Goal: Entertainment & Leisure: Browse casually

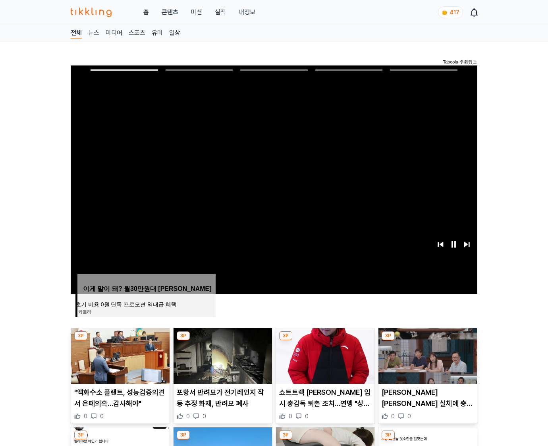
click at [427, 341] on img at bounding box center [428, 356] width 99 height 56
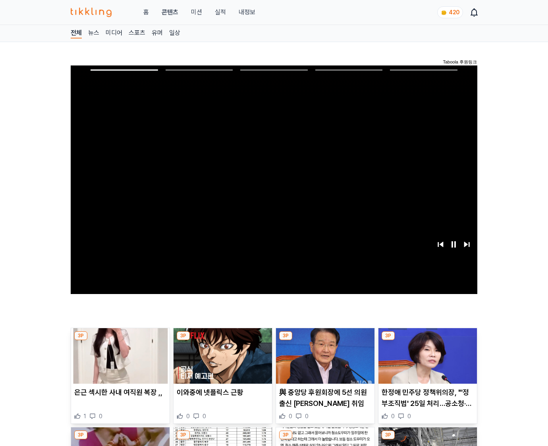
click at [427, 341] on img at bounding box center [428, 356] width 99 height 56
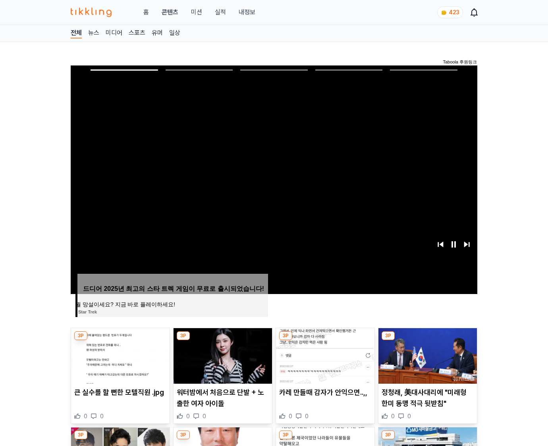
click at [427, 341] on img at bounding box center [428, 356] width 99 height 56
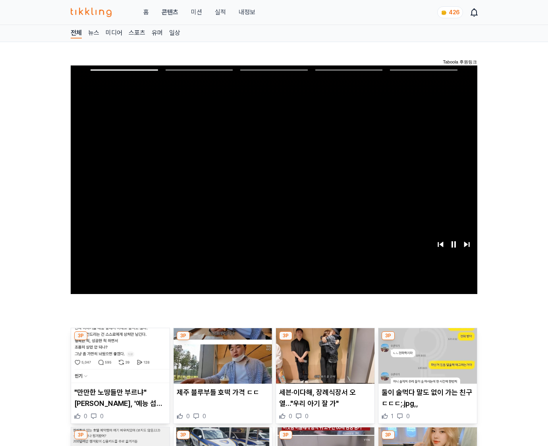
click at [427, 341] on img at bounding box center [428, 356] width 99 height 56
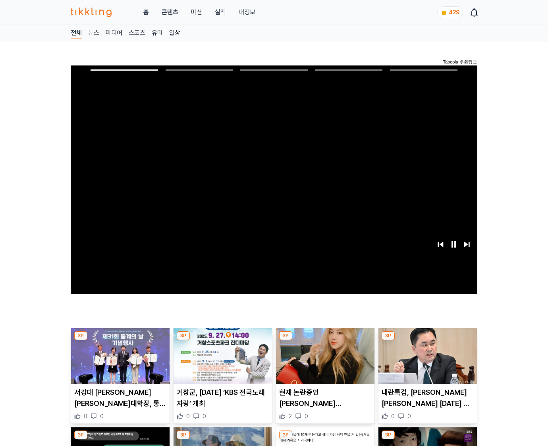
click at [427, 341] on img at bounding box center [428, 356] width 99 height 56
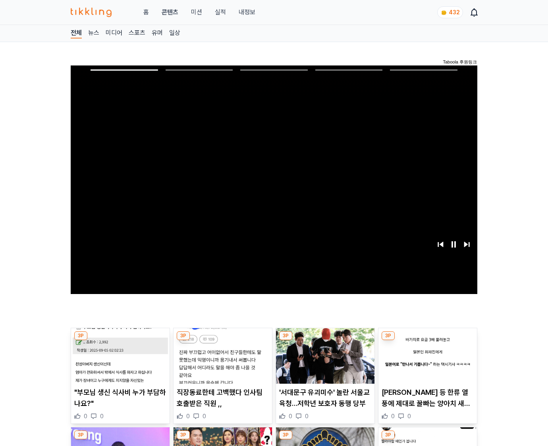
click at [427, 341] on img at bounding box center [428, 356] width 99 height 56
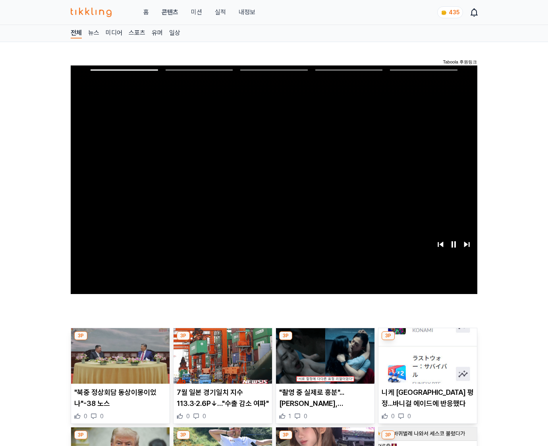
click at [427, 341] on img at bounding box center [428, 356] width 99 height 56
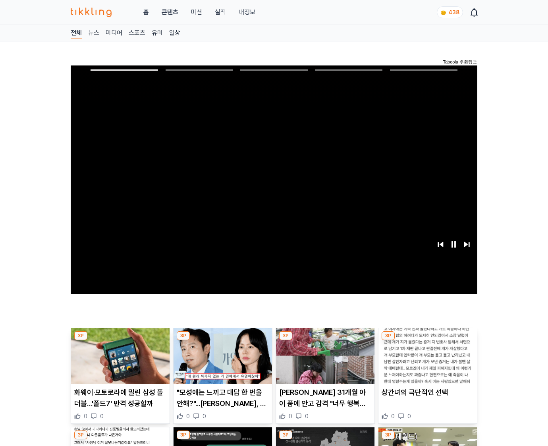
click at [427, 341] on img at bounding box center [428, 356] width 99 height 56
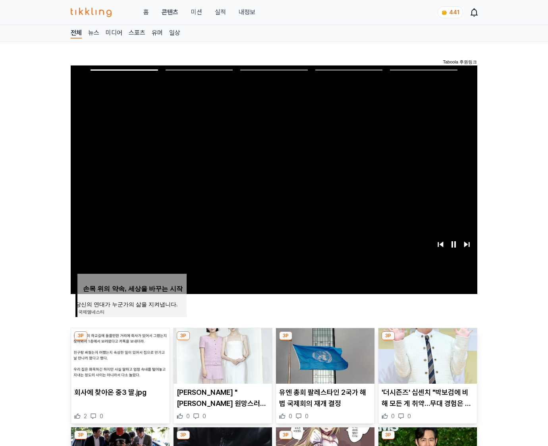
click at [427, 341] on img at bounding box center [428, 356] width 99 height 56
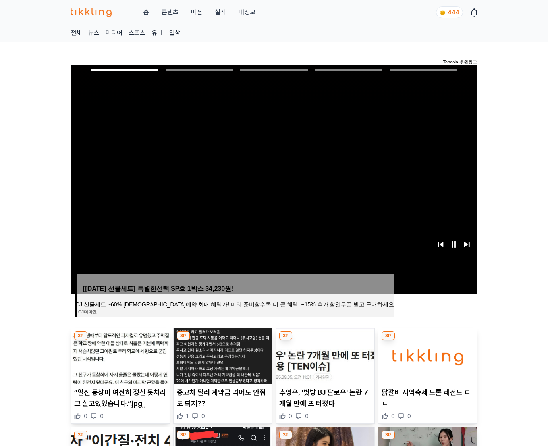
click at [427, 341] on img at bounding box center [428, 356] width 99 height 56
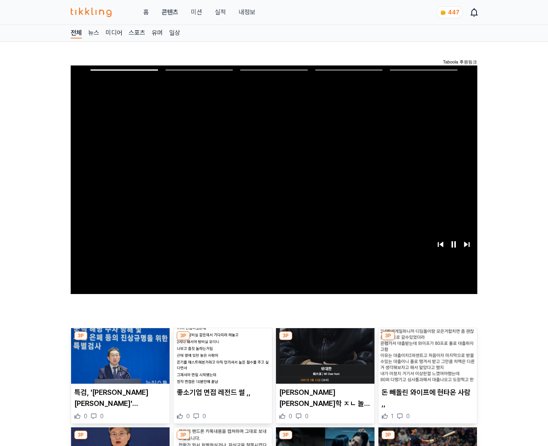
click at [427, 341] on img at bounding box center [428, 356] width 99 height 56
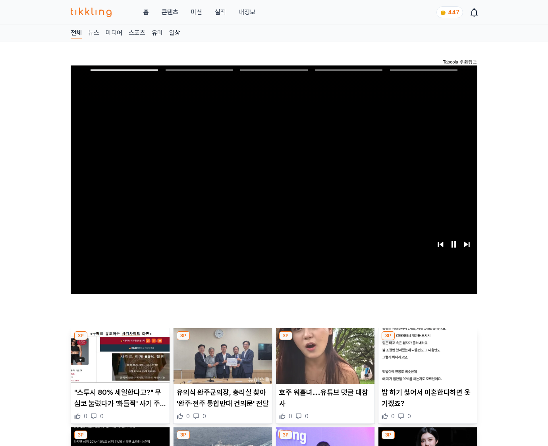
click at [427, 341] on img at bounding box center [428, 356] width 99 height 56
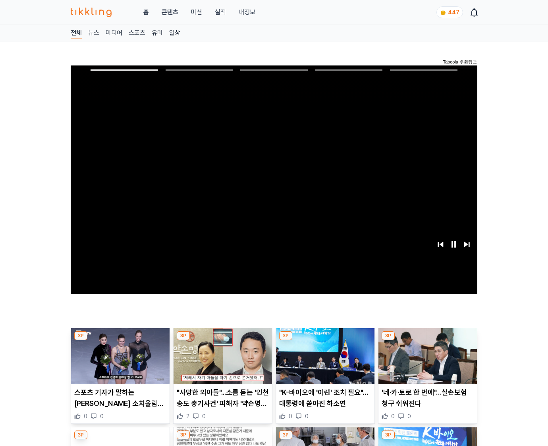
click at [427, 341] on img at bounding box center [428, 356] width 99 height 56
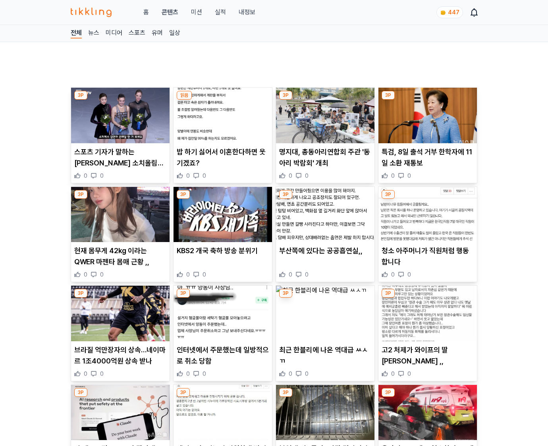
click at [427, 341] on img at bounding box center [428, 314] width 99 height 56
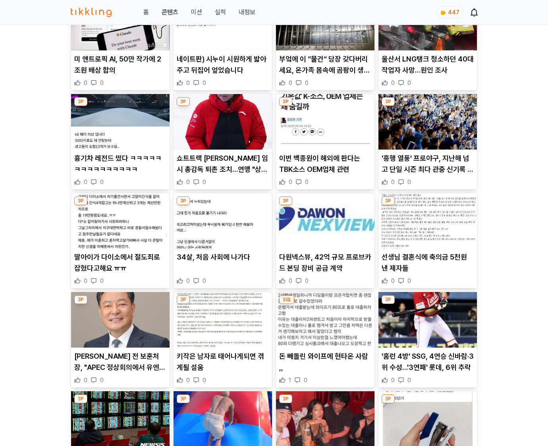
scroll to position [910, 0]
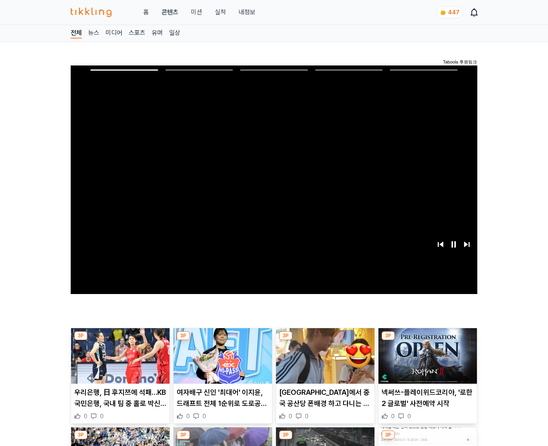
click at [427, 341] on img at bounding box center [428, 356] width 99 height 56
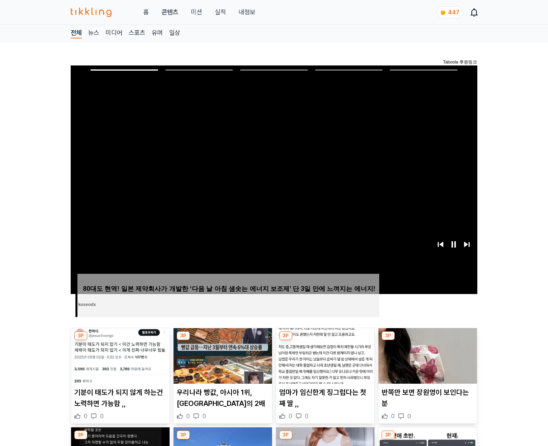
click at [427, 341] on img at bounding box center [428, 356] width 99 height 56
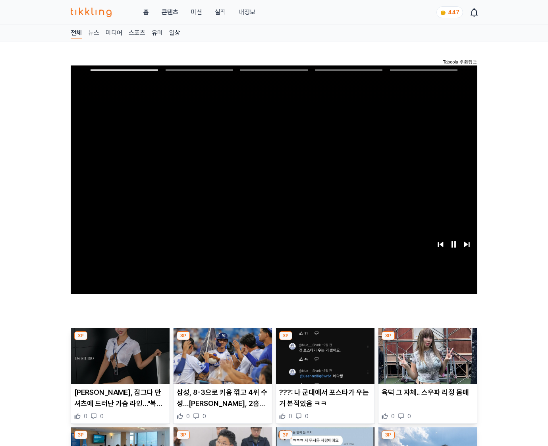
click at [427, 341] on img at bounding box center [428, 356] width 99 height 56
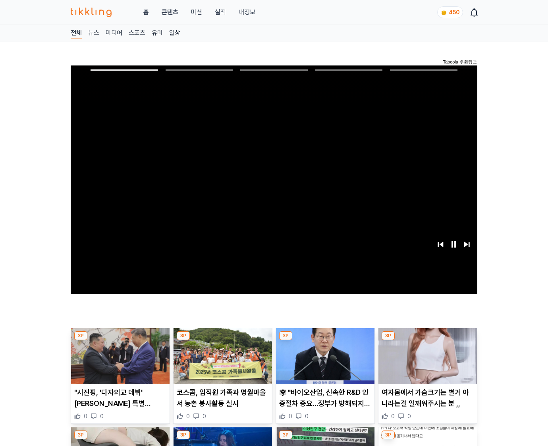
click at [427, 341] on img at bounding box center [428, 356] width 99 height 56
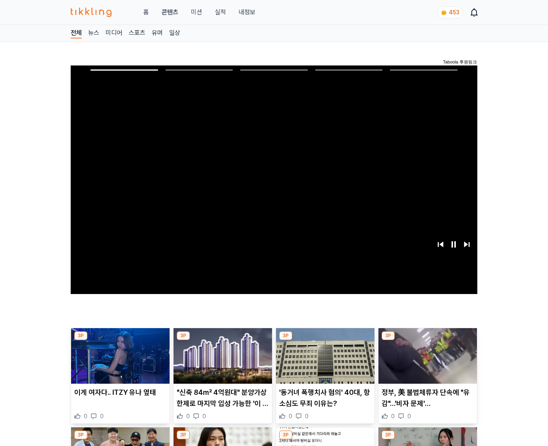
click at [427, 341] on img at bounding box center [428, 356] width 99 height 56
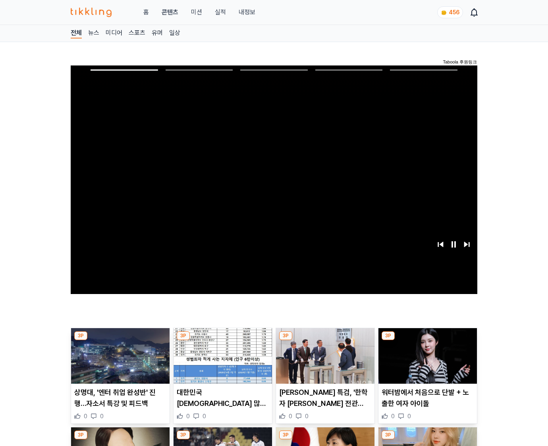
click at [427, 341] on img at bounding box center [428, 356] width 99 height 56
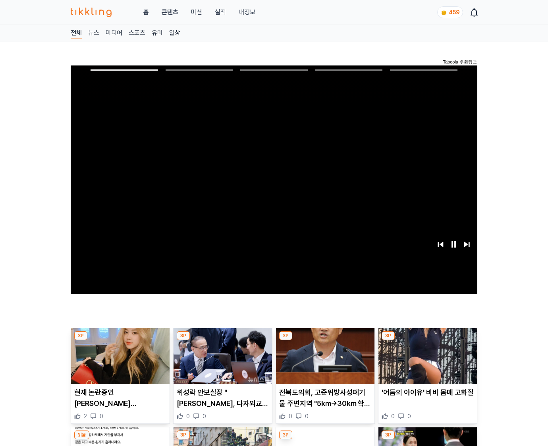
click at [427, 341] on img at bounding box center [428, 356] width 99 height 56
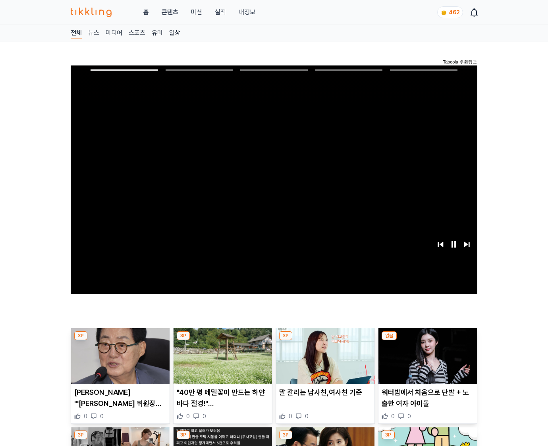
click at [427, 341] on img at bounding box center [428, 356] width 99 height 56
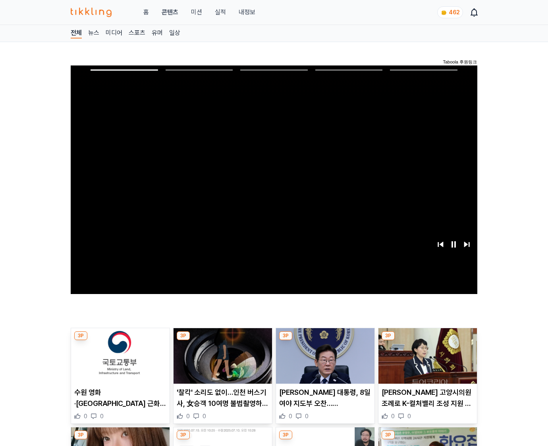
click at [427, 341] on img at bounding box center [428, 356] width 99 height 56
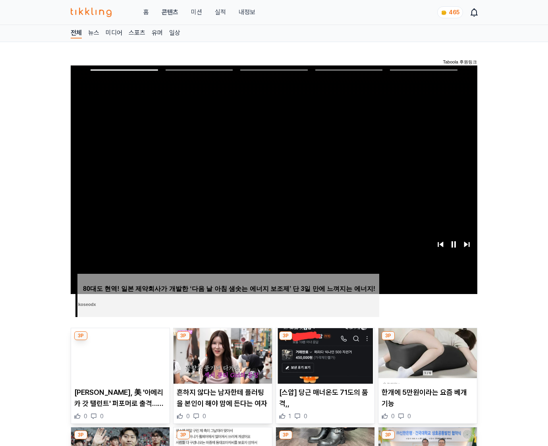
click at [427, 341] on img at bounding box center [428, 356] width 99 height 56
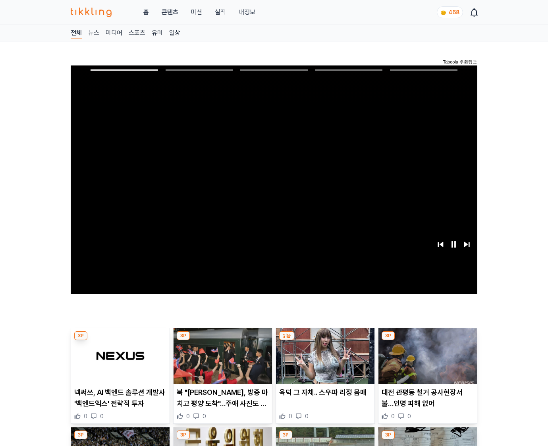
click at [427, 341] on img at bounding box center [428, 356] width 99 height 56
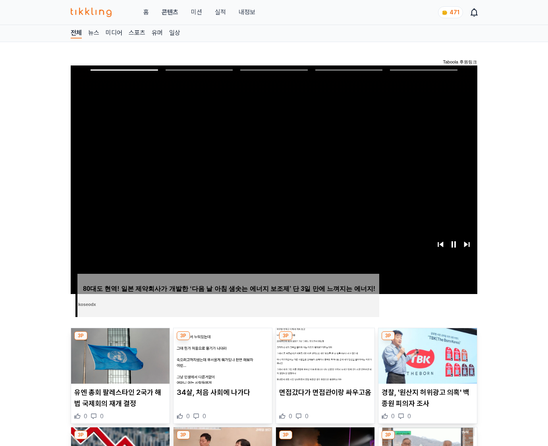
click at [427, 341] on img at bounding box center [428, 356] width 99 height 56
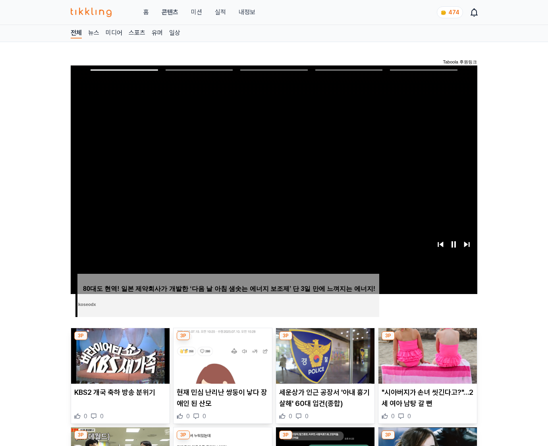
click at [427, 341] on img at bounding box center [428, 356] width 99 height 56
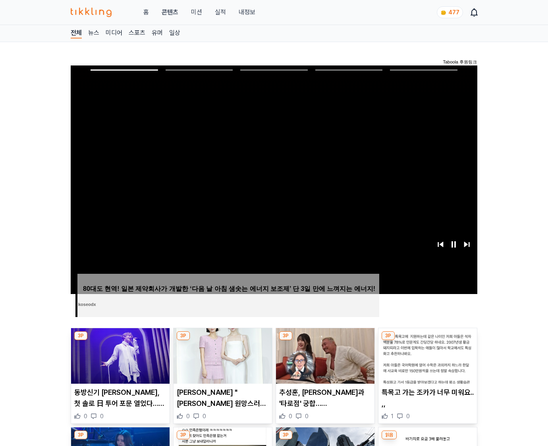
click at [427, 341] on img at bounding box center [428, 356] width 99 height 56
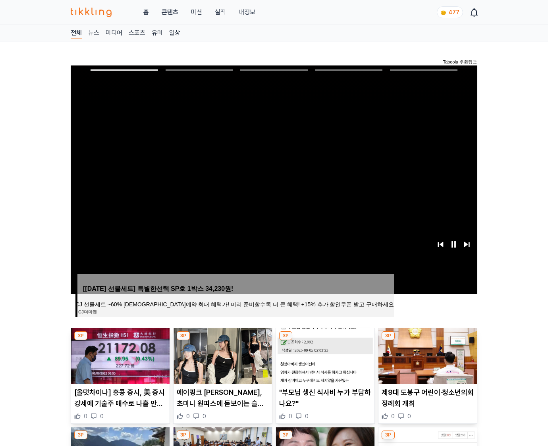
click at [427, 341] on img at bounding box center [428, 356] width 99 height 56
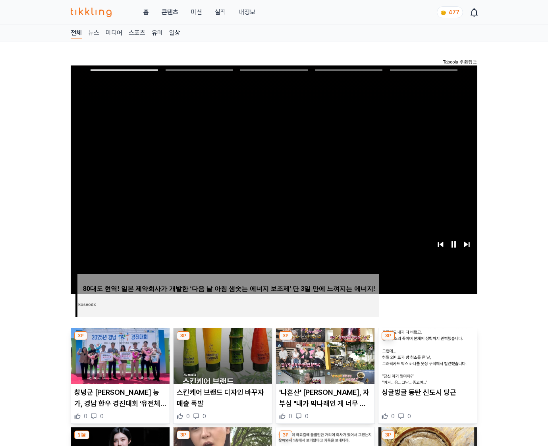
click at [427, 341] on img at bounding box center [428, 356] width 99 height 56
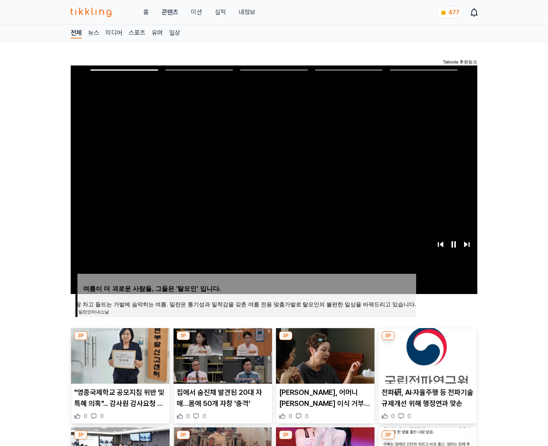
click at [427, 341] on img at bounding box center [428, 356] width 99 height 56
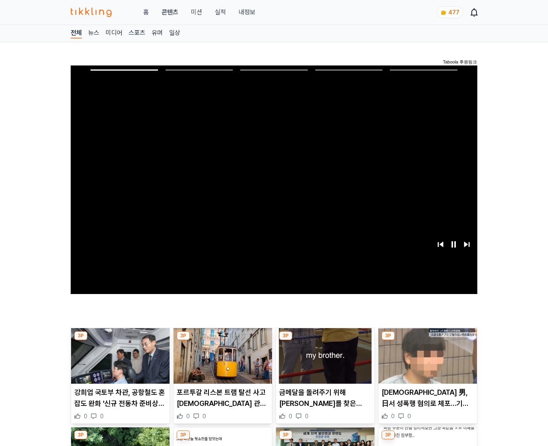
click at [427, 341] on img at bounding box center [428, 356] width 99 height 56
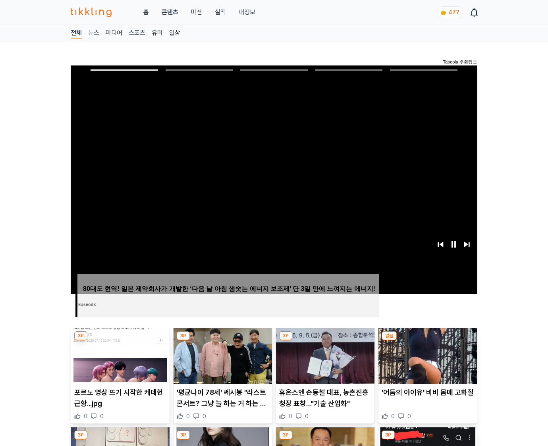
click at [427, 341] on img at bounding box center [428, 356] width 99 height 56
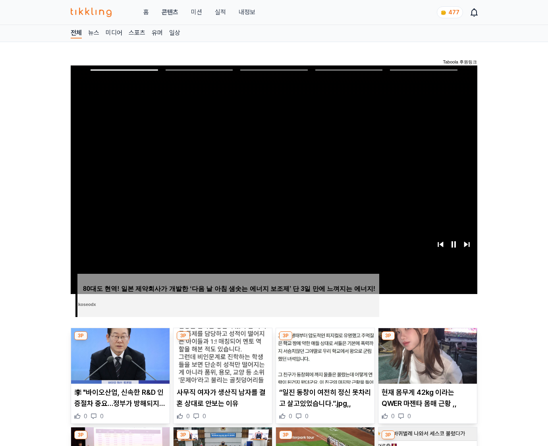
click at [427, 341] on img at bounding box center [428, 356] width 99 height 56
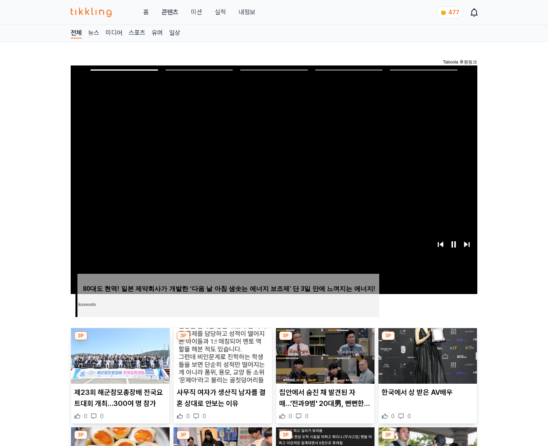
click at [427, 341] on img at bounding box center [428, 356] width 99 height 56
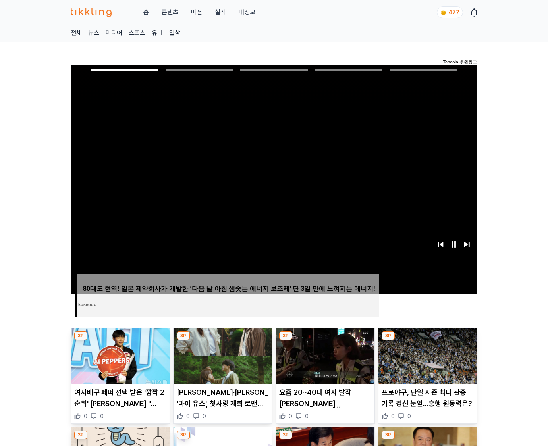
click at [427, 341] on img at bounding box center [428, 356] width 99 height 56
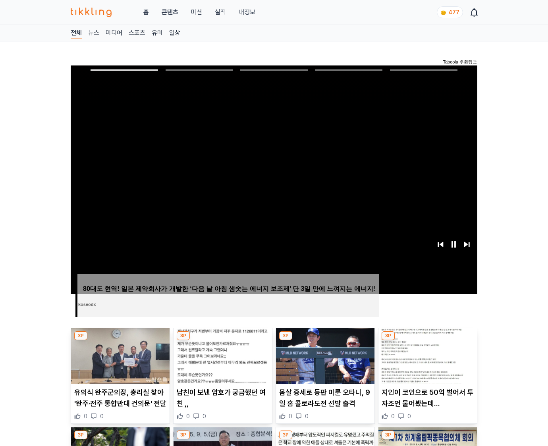
click at [427, 341] on img at bounding box center [428, 356] width 99 height 56
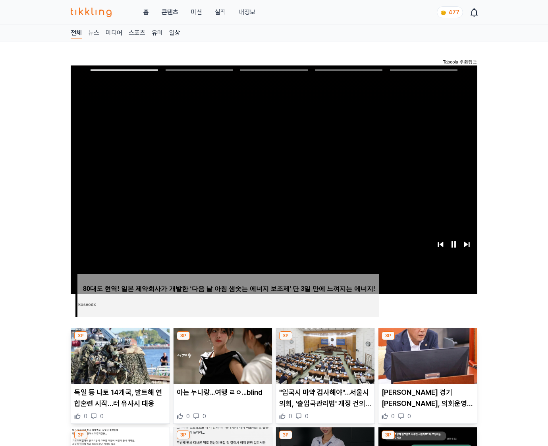
click at [427, 341] on img at bounding box center [428, 356] width 99 height 56
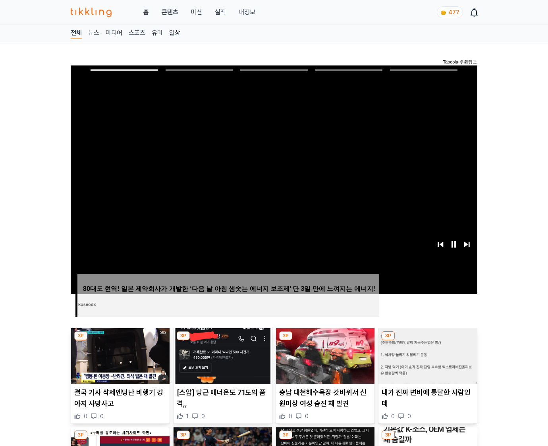
click at [427, 341] on img at bounding box center [428, 356] width 99 height 56
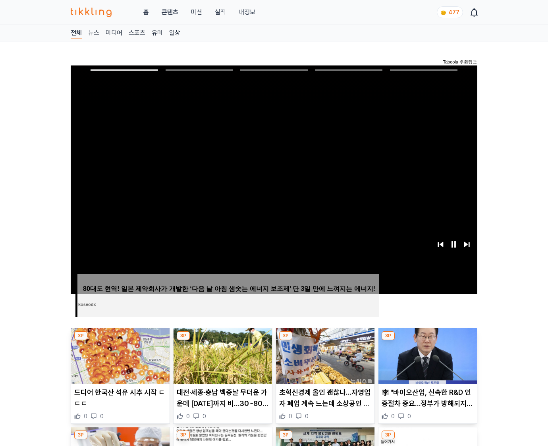
click at [427, 341] on img at bounding box center [428, 356] width 99 height 56
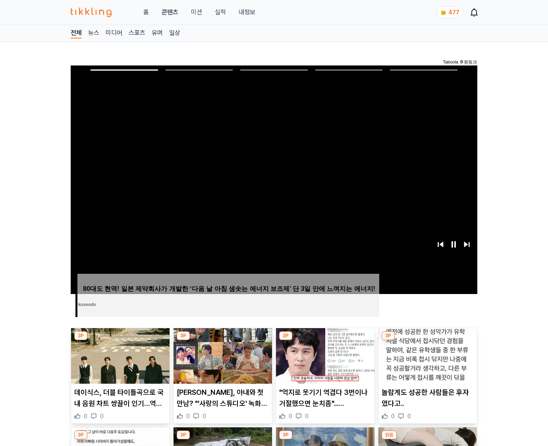
click at [427, 341] on img at bounding box center [428, 356] width 99 height 56
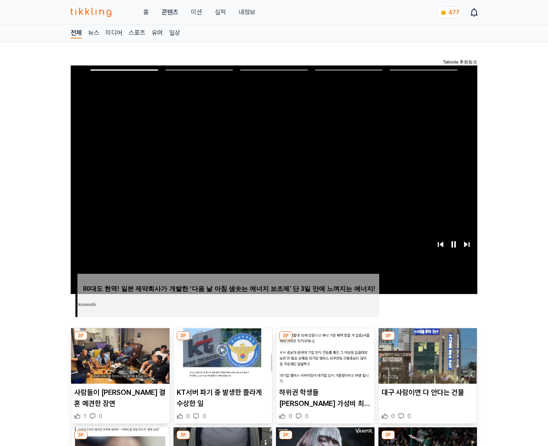
click at [427, 341] on img at bounding box center [428, 356] width 99 height 56
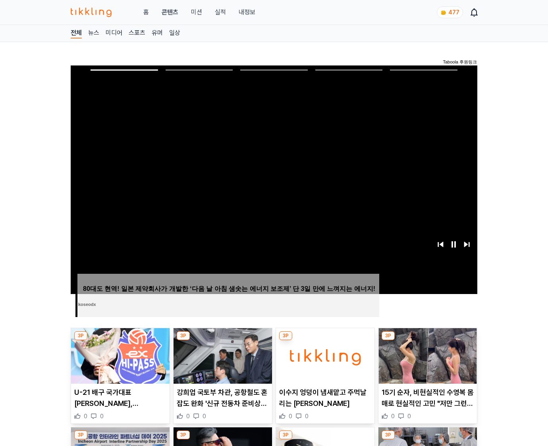
click at [427, 341] on img at bounding box center [428, 356] width 99 height 56
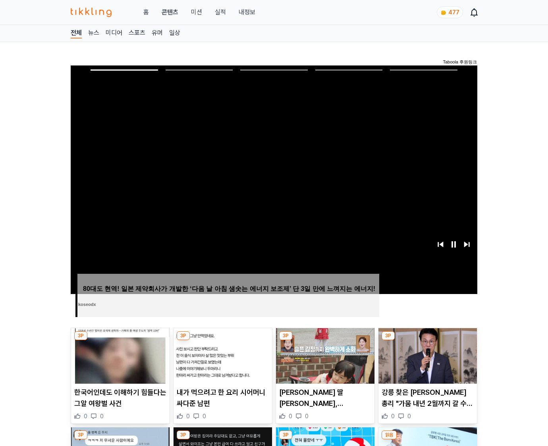
click at [427, 341] on img at bounding box center [428, 356] width 99 height 56
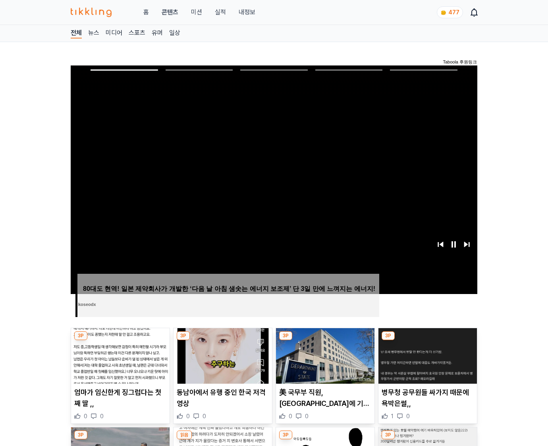
click at [427, 341] on img at bounding box center [428, 356] width 99 height 56
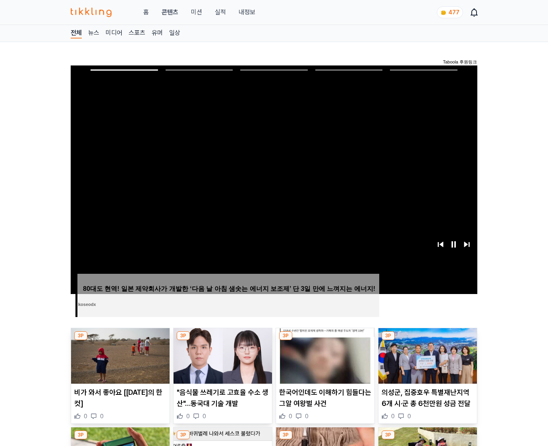
click at [427, 341] on img at bounding box center [428, 356] width 99 height 56
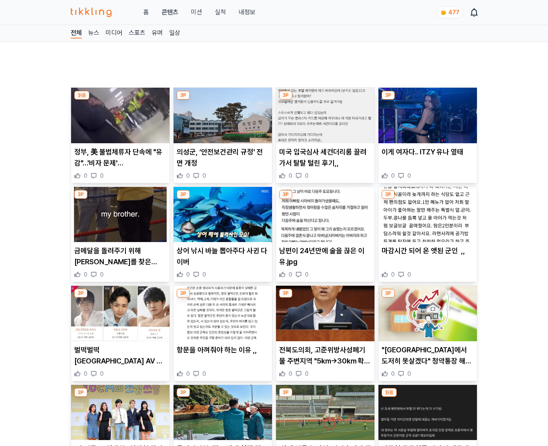
click at [427, 341] on img at bounding box center [428, 314] width 99 height 56
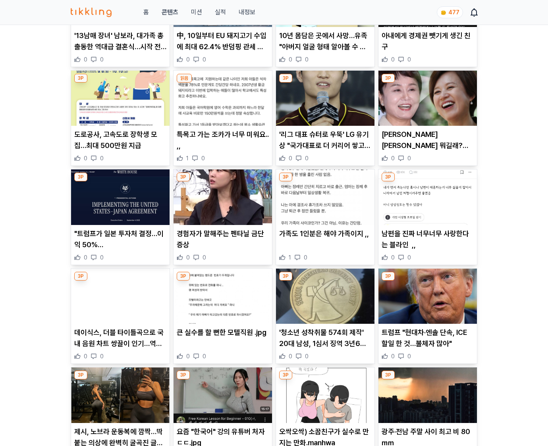
scroll to position [1690, 0]
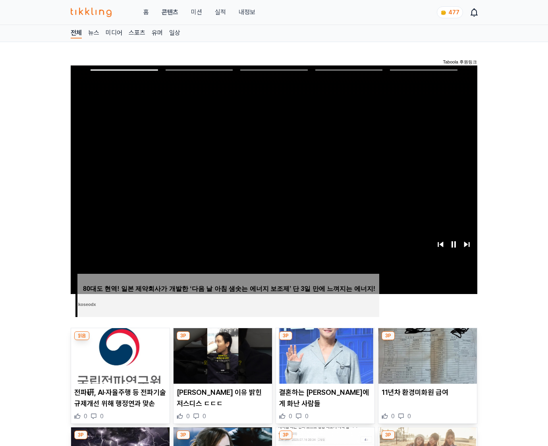
click at [427, 341] on img at bounding box center [428, 356] width 99 height 56
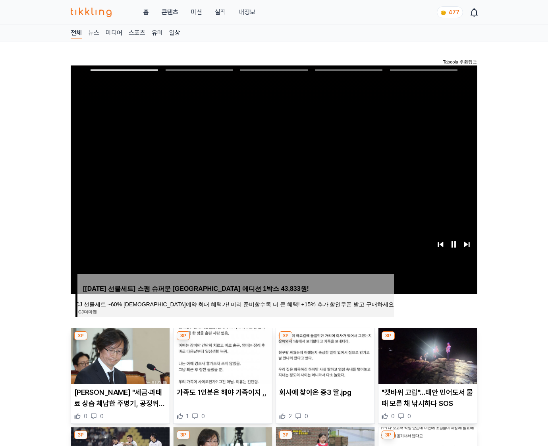
click at [427, 341] on img at bounding box center [428, 356] width 99 height 56
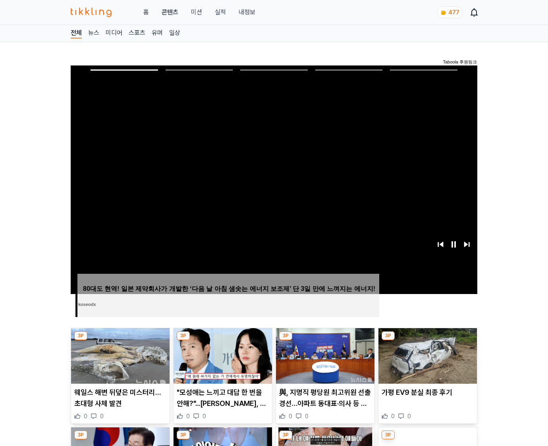
click at [427, 341] on img at bounding box center [428, 356] width 99 height 56
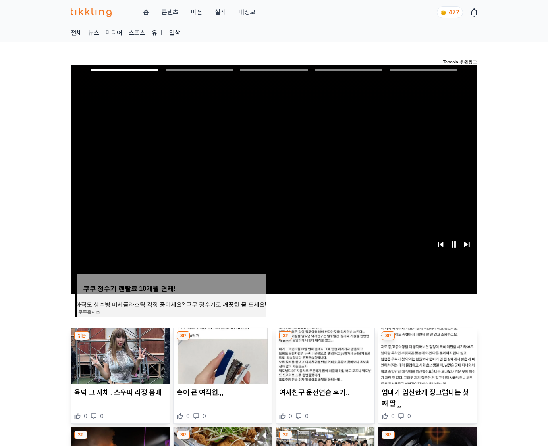
click at [427, 341] on img at bounding box center [428, 356] width 99 height 56
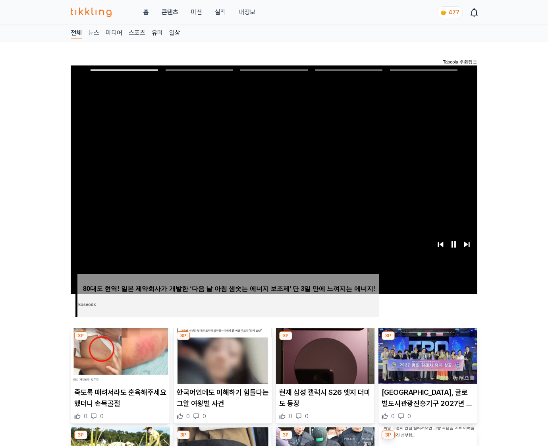
click at [427, 341] on img at bounding box center [428, 356] width 99 height 56
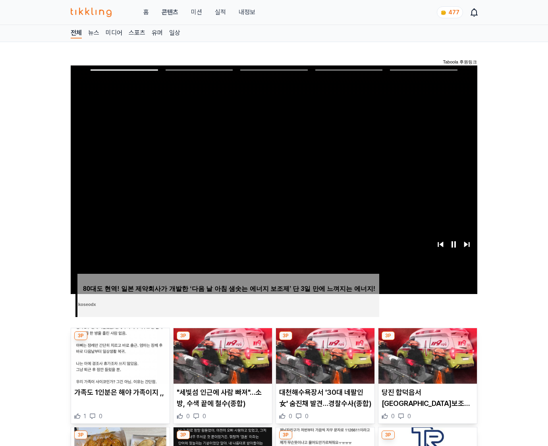
click at [427, 341] on img at bounding box center [428, 356] width 99 height 56
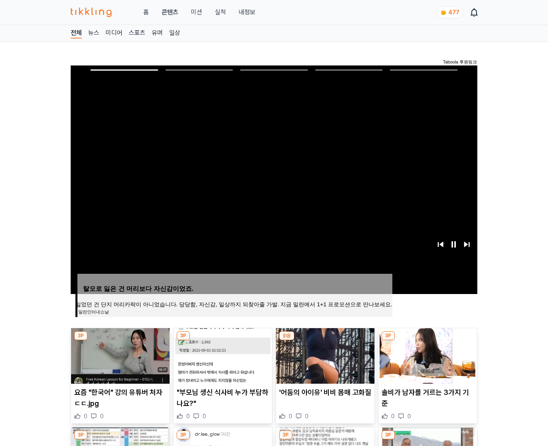
click at [427, 341] on img at bounding box center [428, 356] width 99 height 56
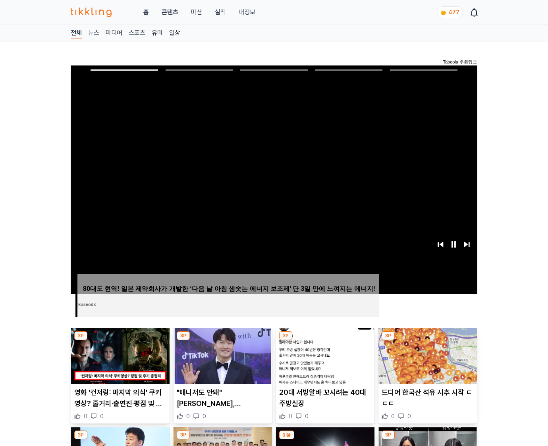
click at [427, 341] on img at bounding box center [428, 356] width 99 height 56
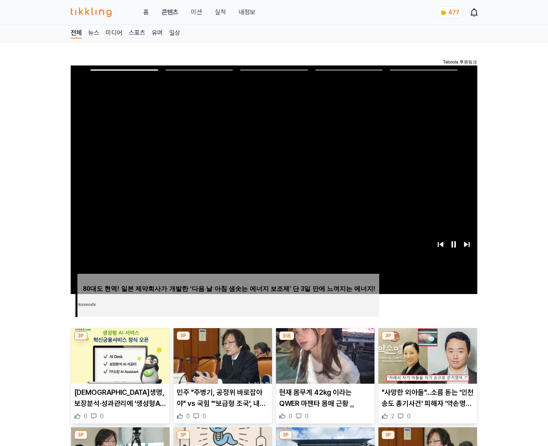
click at [427, 341] on img at bounding box center [428, 356] width 99 height 56
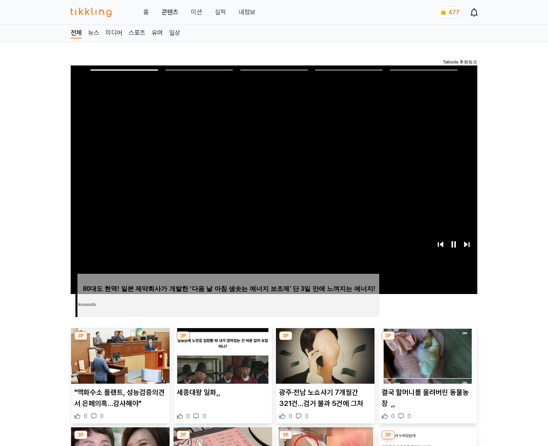
click at [427, 341] on img at bounding box center [428, 356] width 99 height 56
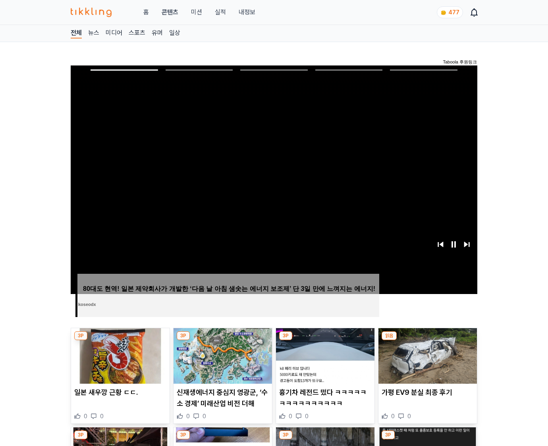
click at [427, 341] on img at bounding box center [428, 356] width 99 height 56
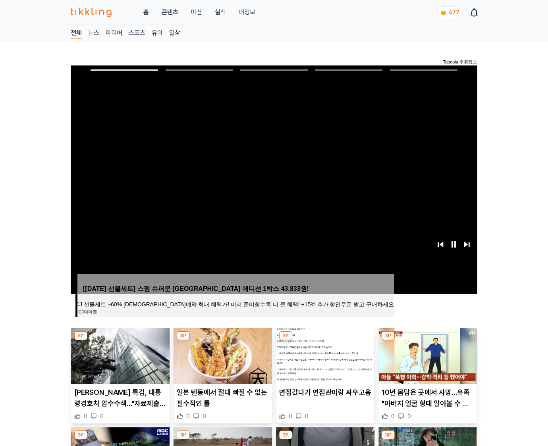
click at [427, 341] on img at bounding box center [428, 356] width 99 height 56
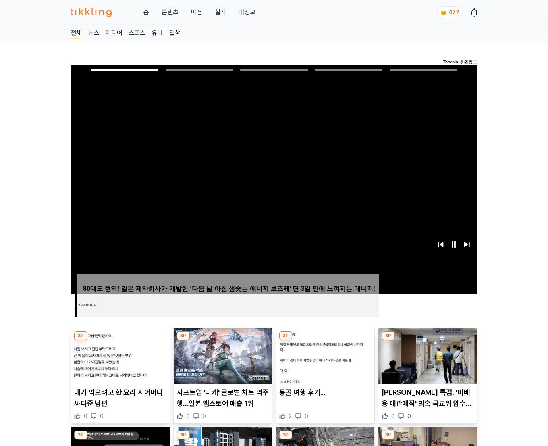
click at [427, 341] on img at bounding box center [428, 356] width 99 height 56
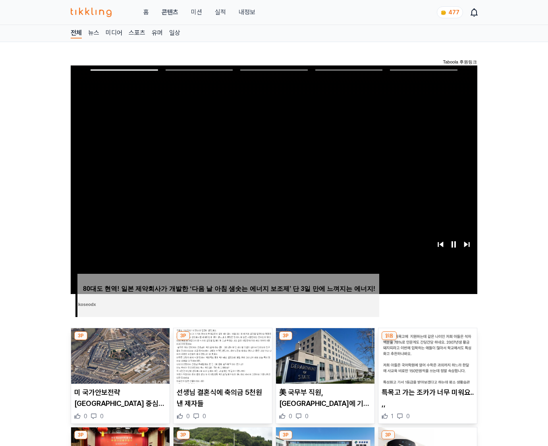
click at [427, 341] on img at bounding box center [428, 356] width 99 height 56
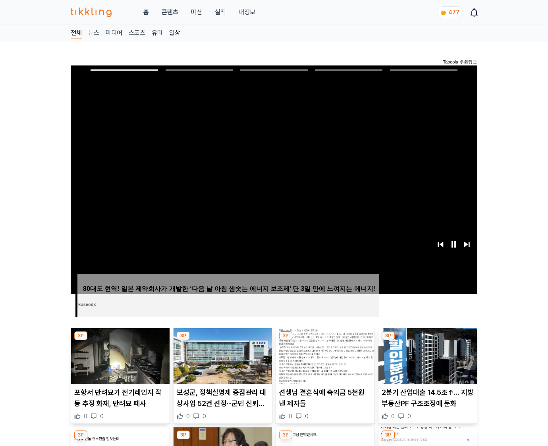
click at [427, 341] on img at bounding box center [428, 356] width 99 height 56
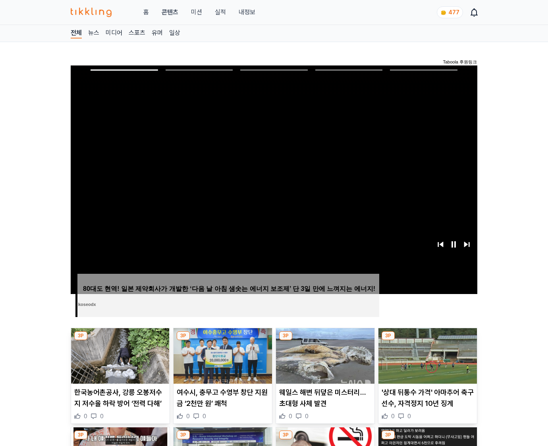
click at [427, 341] on img at bounding box center [428, 356] width 99 height 56
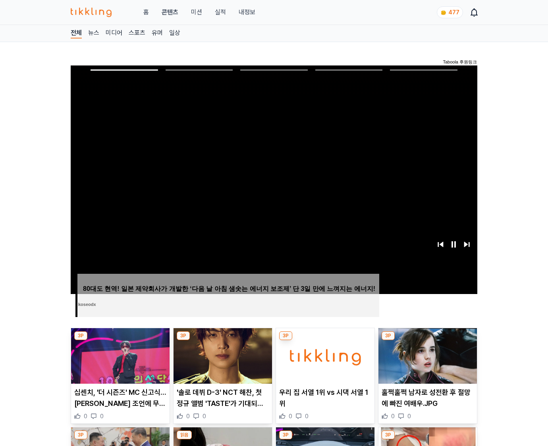
click at [427, 341] on img at bounding box center [428, 356] width 99 height 56
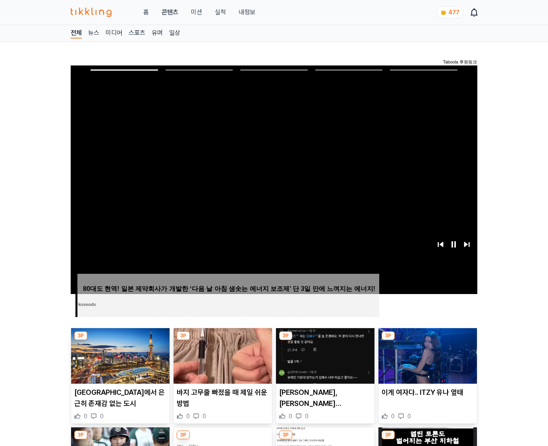
click at [427, 341] on img at bounding box center [428, 356] width 99 height 56
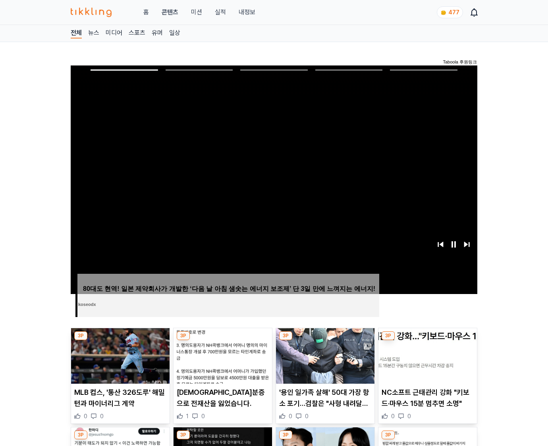
click at [427, 341] on img at bounding box center [428, 356] width 99 height 56
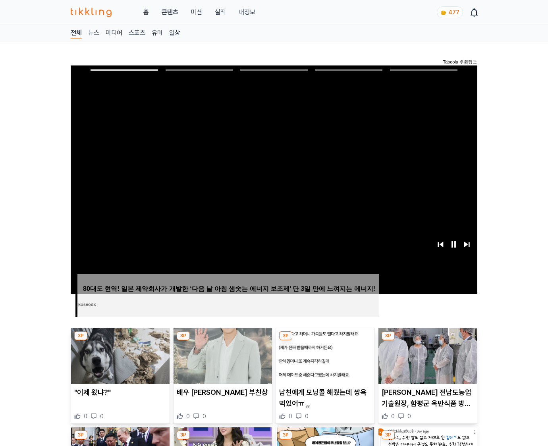
click at [427, 341] on img at bounding box center [428, 356] width 99 height 56
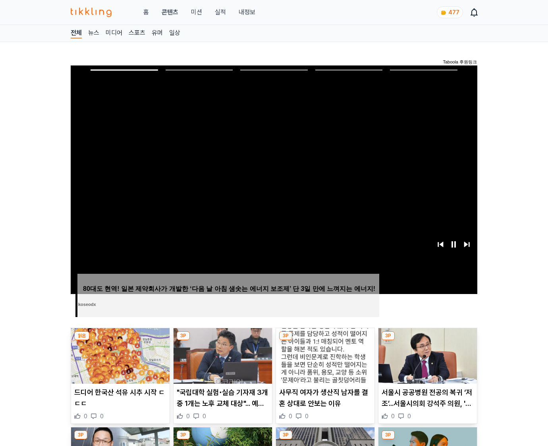
click at [427, 341] on img at bounding box center [428, 356] width 99 height 56
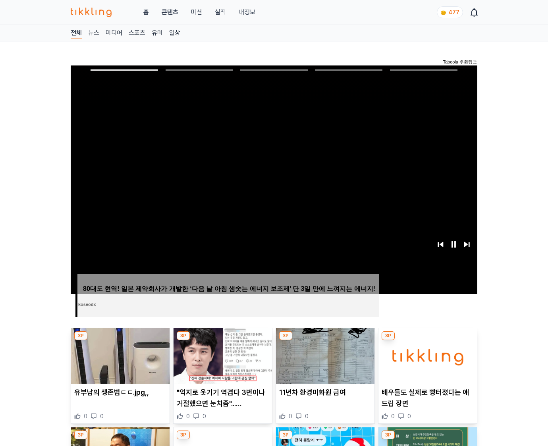
click at [427, 341] on img at bounding box center [428, 356] width 99 height 56
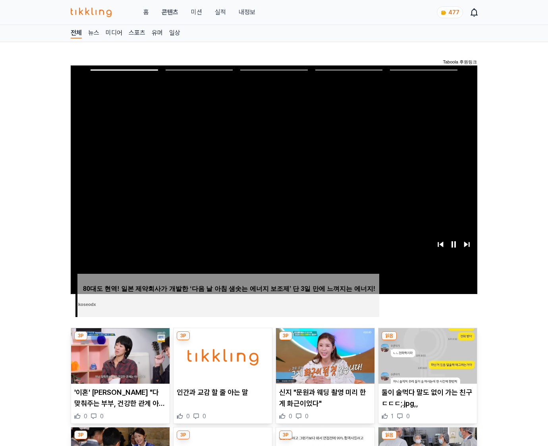
click at [427, 341] on img at bounding box center [428, 356] width 99 height 56
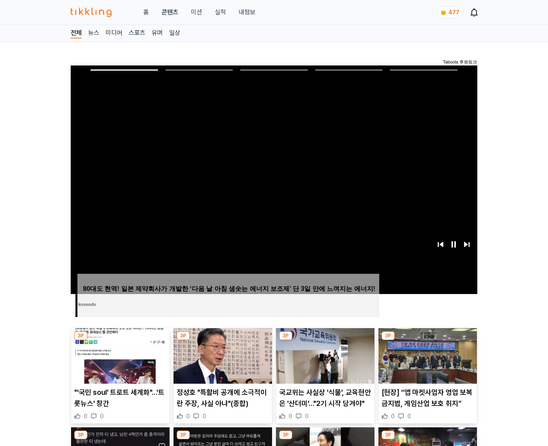
click at [427, 341] on img at bounding box center [428, 356] width 99 height 56
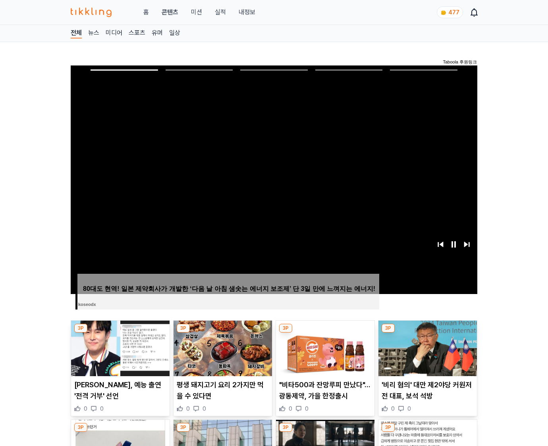
click at [427, 341] on img at bounding box center [428, 349] width 99 height 56
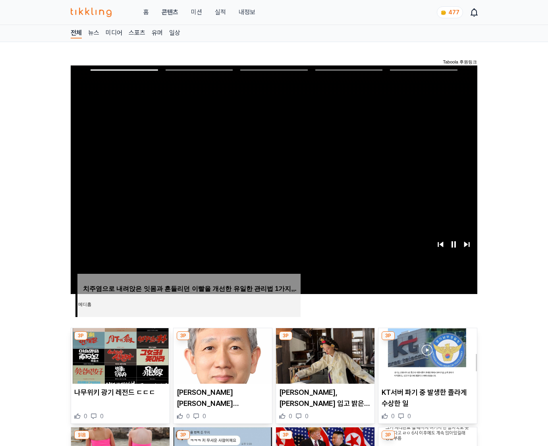
click at [427, 341] on img at bounding box center [428, 356] width 99 height 56
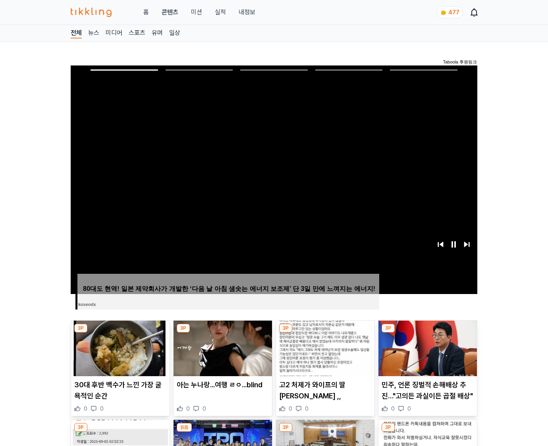
click at [427, 341] on img at bounding box center [428, 349] width 99 height 56
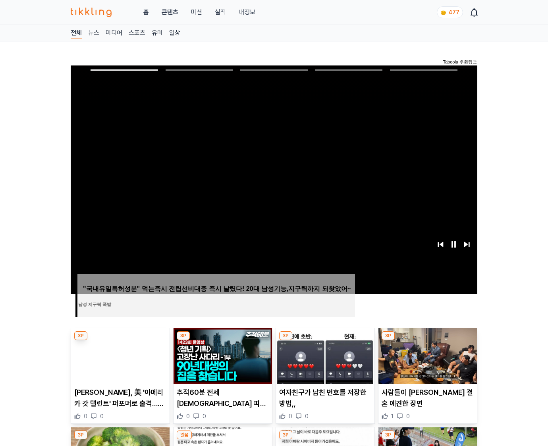
click at [427, 341] on img at bounding box center [428, 356] width 99 height 56
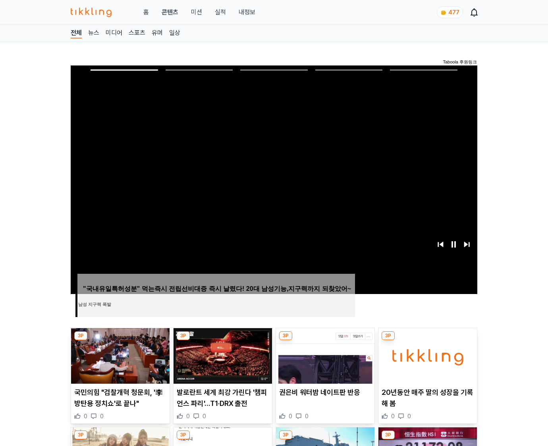
click at [427, 341] on img at bounding box center [428, 356] width 99 height 56
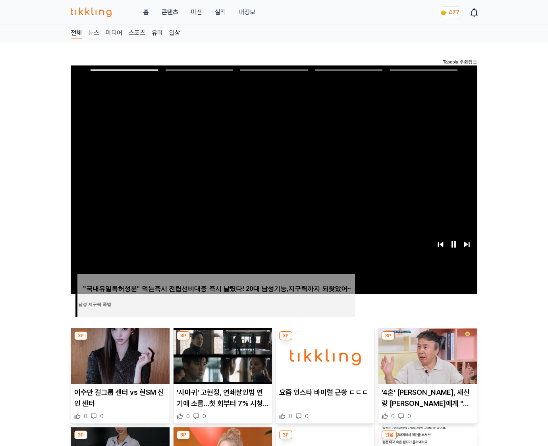
click at [427, 341] on img at bounding box center [428, 356] width 99 height 56
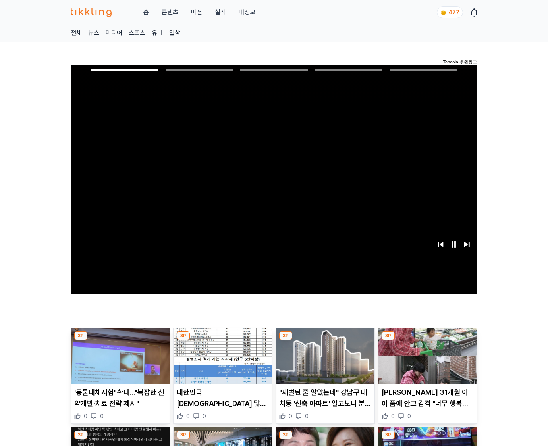
click at [427, 341] on img at bounding box center [428, 356] width 99 height 56
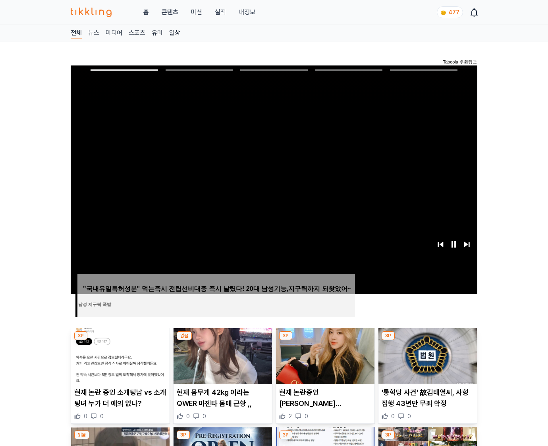
click at [427, 341] on img at bounding box center [428, 356] width 99 height 56
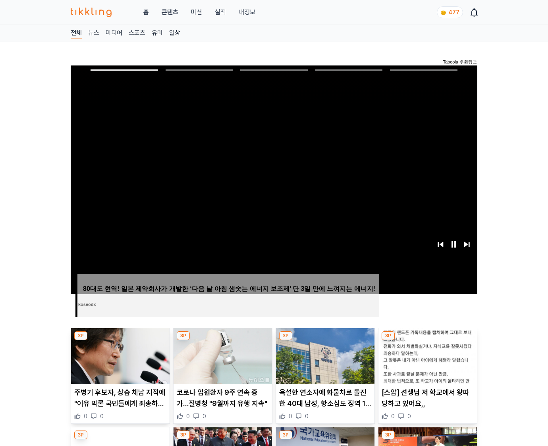
click at [427, 341] on img at bounding box center [428, 356] width 99 height 56
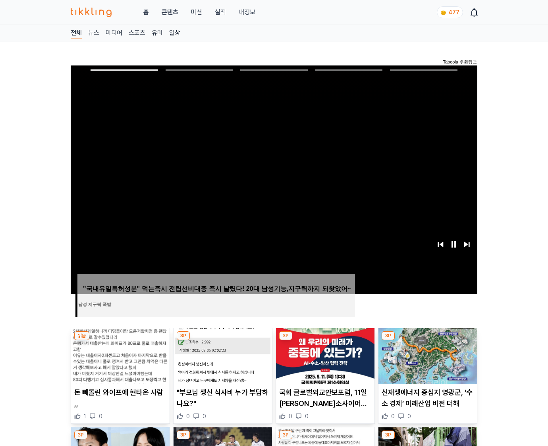
click at [427, 341] on img at bounding box center [428, 356] width 99 height 56
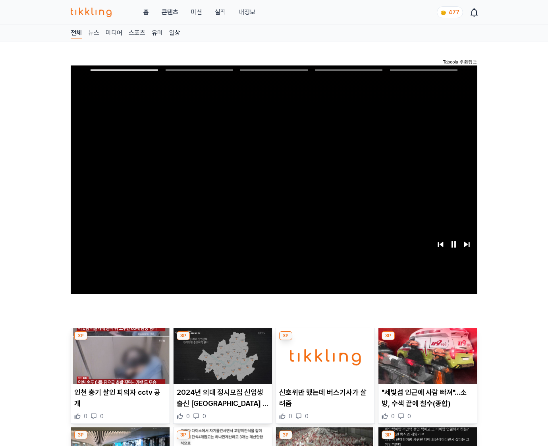
click at [427, 341] on img at bounding box center [428, 356] width 99 height 56
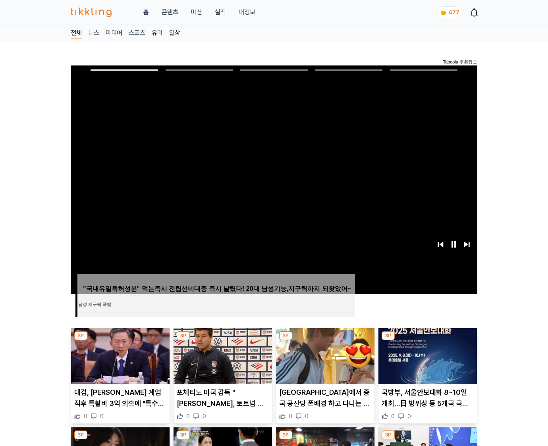
click at [427, 341] on img at bounding box center [428, 356] width 99 height 56
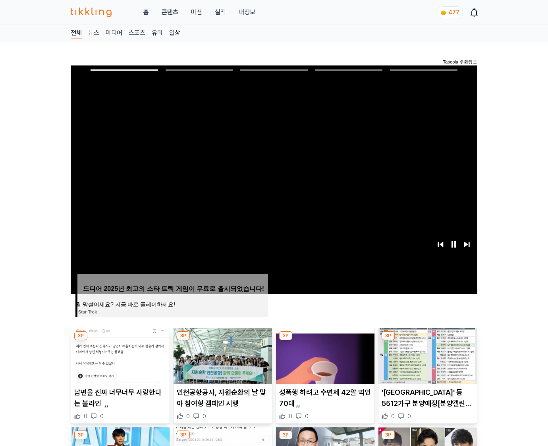
click at [427, 341] on img at bounding box center [428, 356] width 99 height 56
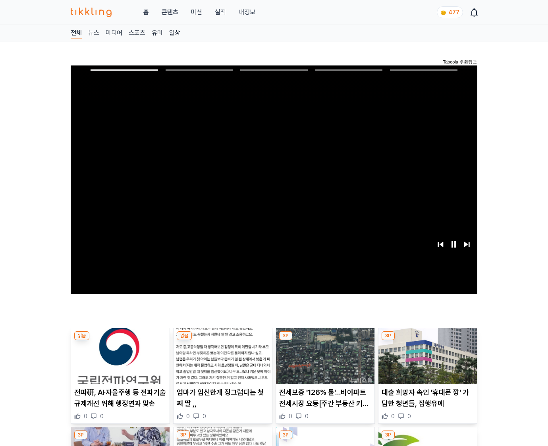
click at [427, 341] on img at bounding box center [428, 356] width 99 height 56
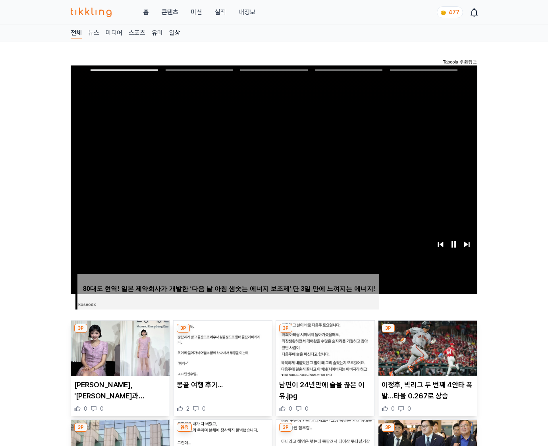
click at [427, 341] on img at bounding box center [428, 349] width 99 height 56
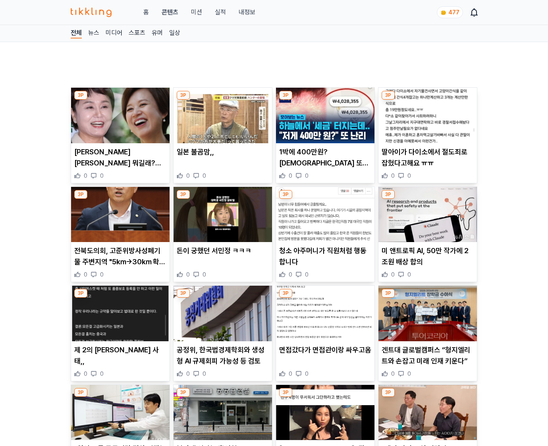
click at [427, 341] on img at bounding box center [428, 314] width 99 height 56
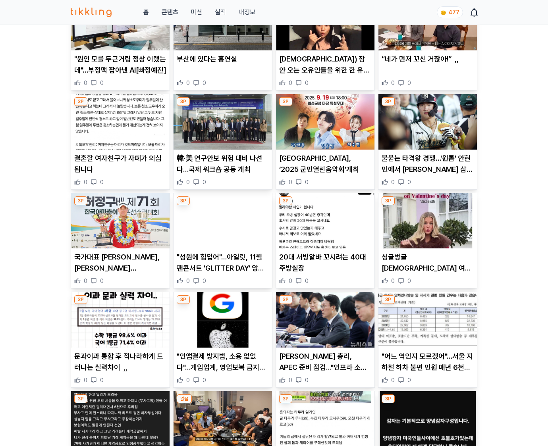
scroll to position [911, 0]
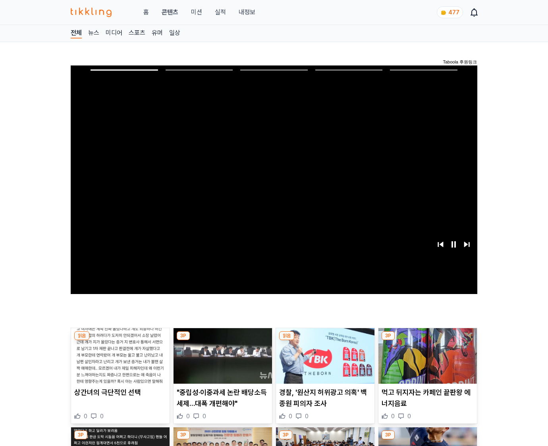
click at [427, 341] on img at bounding box center [428, 356] width 99 height 56
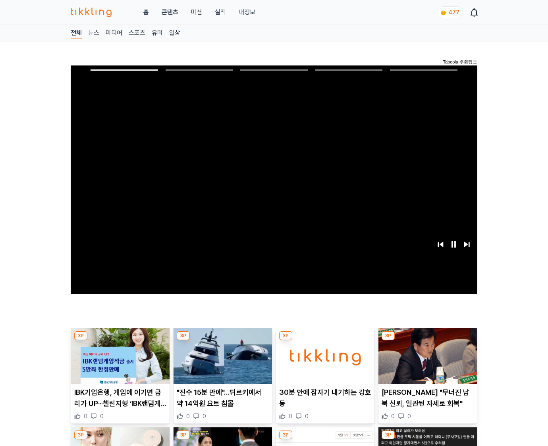
click at [427, 341] on img at bounding box center [428, 356] width 99 height 56
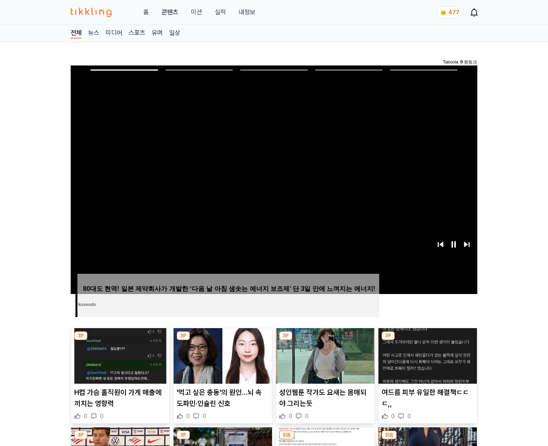
click at [427, 341] on img at bounding box center [428, 356] width 99 height 56
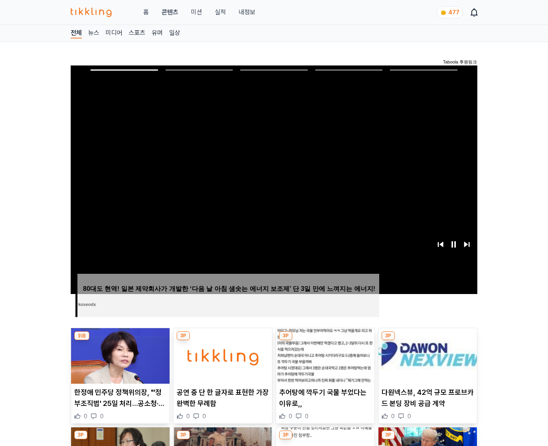
click at [427, 341] on img at bounding box center [428, 356] width 99 height 56
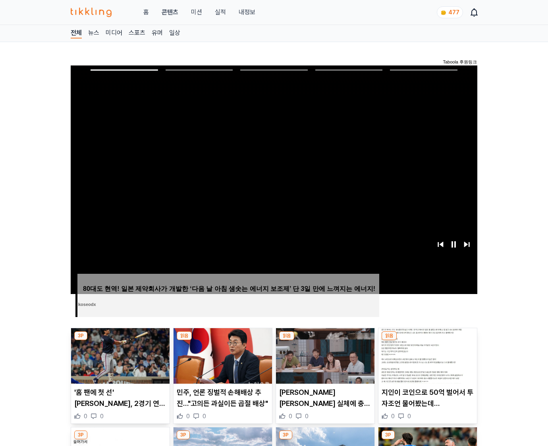
click at [427, 341] on img at bounding box center [428, 356] width 99 height 56
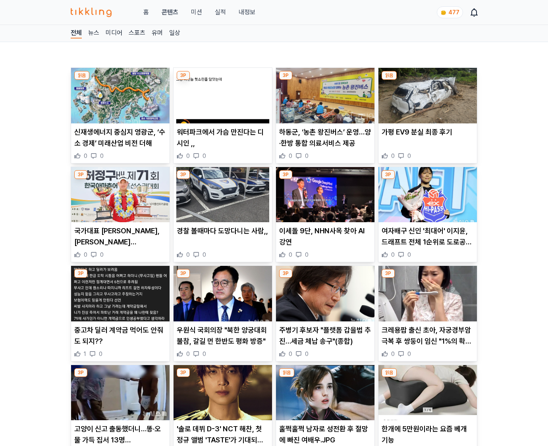
drag, startPoint x: 0, startPoint y: 0, endPoint x: 427, endPoint y: 341, distance: 546.6
click at [427, 341] on p "크레용팝 출신 초아, 자궁경부암 극복 후 쌍둥이 임신 "1%의 확률"" at bounding box center [428, 336] width 92 height 22
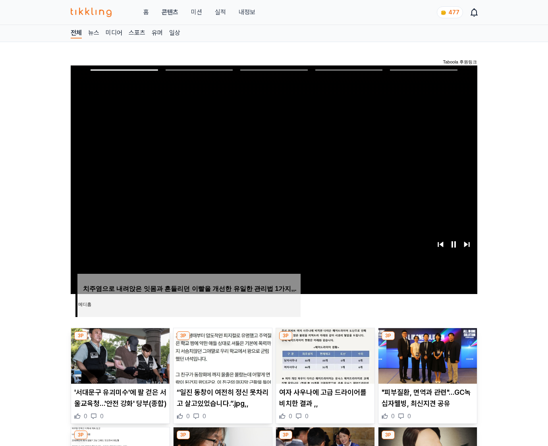
click at [427, 341] on img at bounding box center [428, 356] width 99 height 56
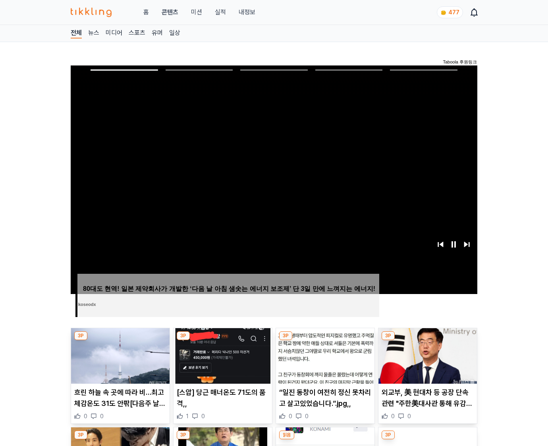
click at [427, 341] on img at bounding box center [428, 356] width 99 height 56
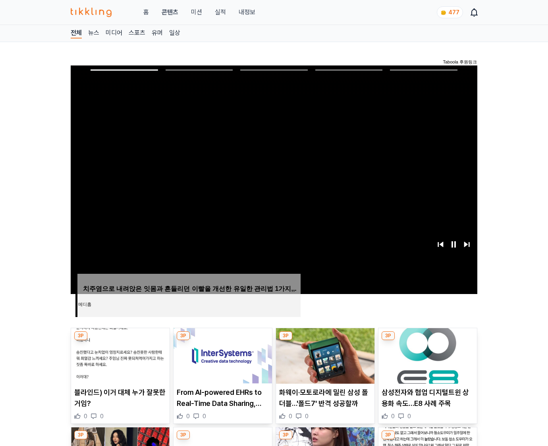
click at [427, 341] on img at bounding box center [428, 356] width 99 height 56
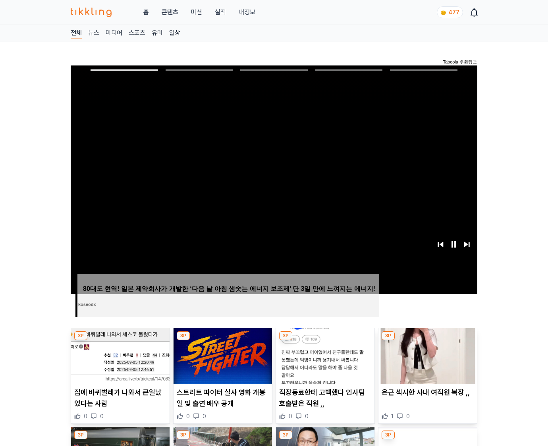
click at [427, 341] on img at bounding box center [428, 356] width 99 height 56
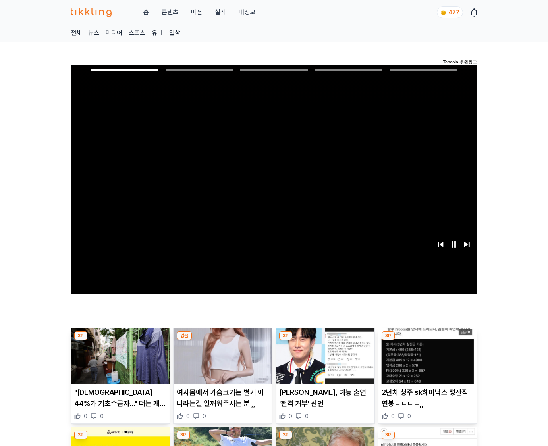
click at [427, 341] on img at bounding box center [428, 356] width 99 height 56
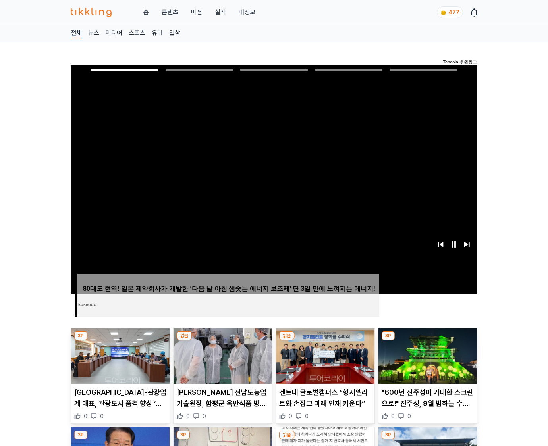
click at [427, 341] on img at bounding box center [428, 356] width 99 height 56
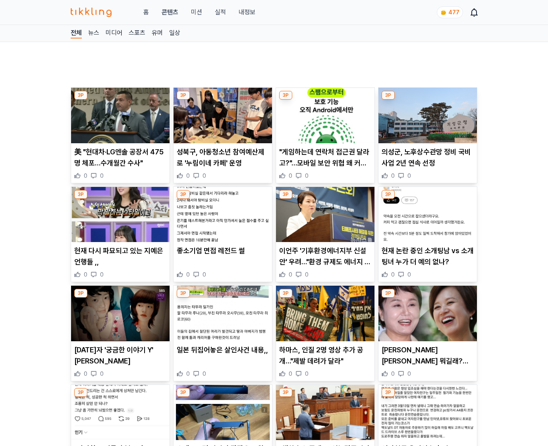
click at [427, 341] on img at bounding box center [428, 314] width 99 height 56
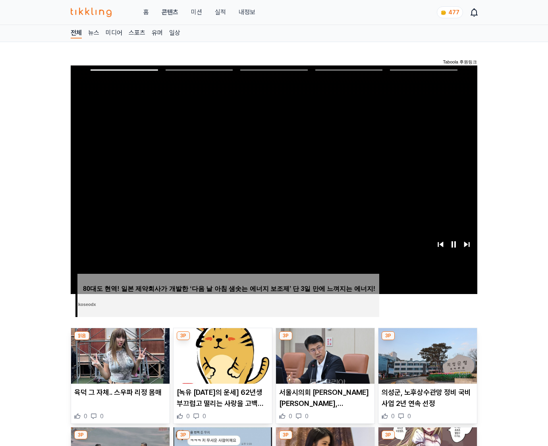
click at [427, 341] on img at bounding box center [428, 356] width 99 height 56
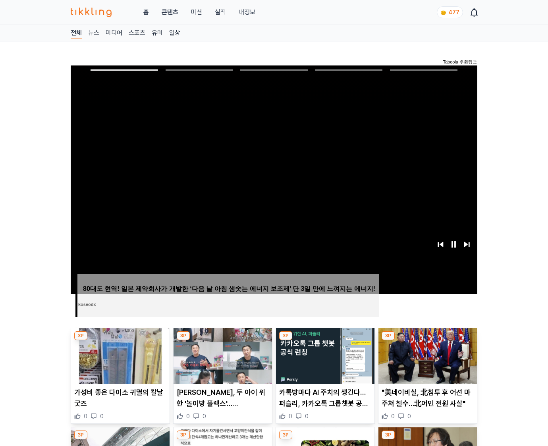
click at [427, 341] on img at bounding box center [428, 356] width 99 height 56
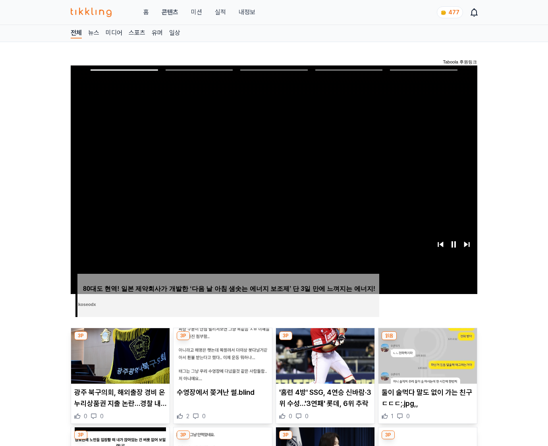
click at [427, 341] on img at bounding box center [428, 356] width 99 height 56
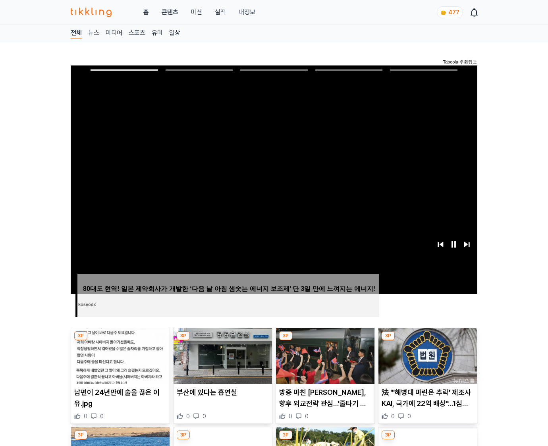
click at [427, 341] on img at bounding box center [428, 356] width 99 height 56
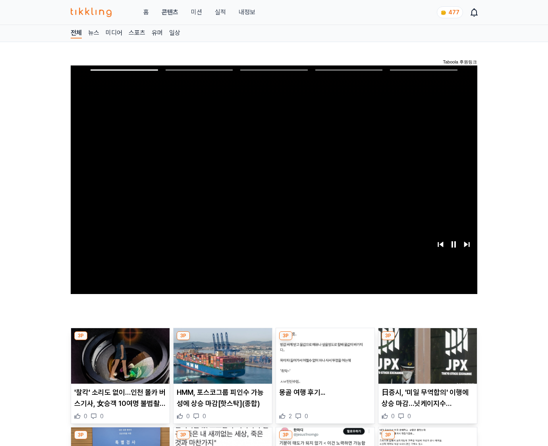
click at [427, 341] on img at bounding box center [428, 356] width 99 height 56
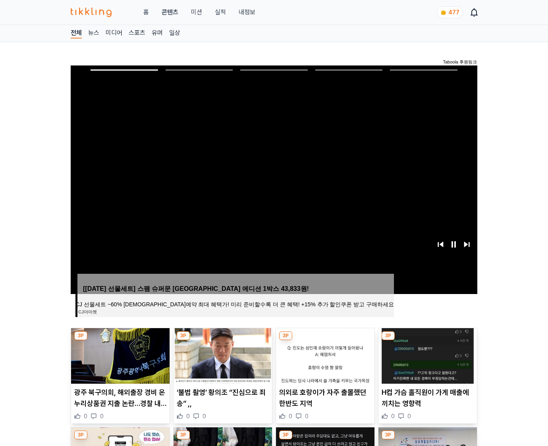
click at [427, 341] on img at bounding box center [428, 356] width 99 height 56
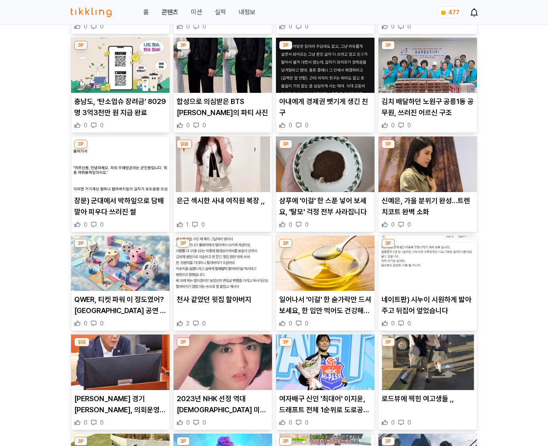
scroll to position [1170, 0]
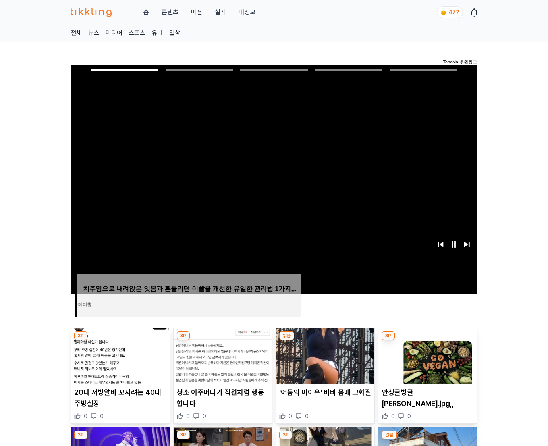
click at [427, 341] on img at bounding box center [428, 356] width 99 height 56
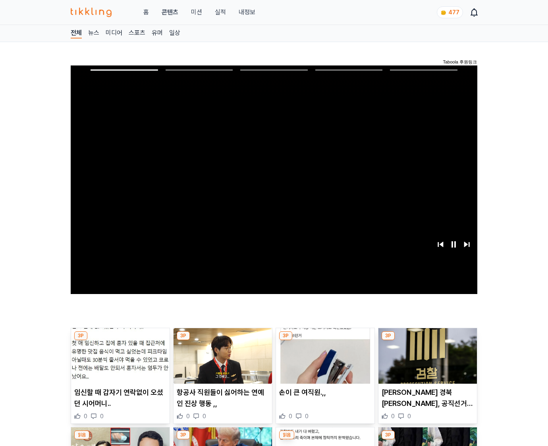
click at [427, 341] on img at bounding box center [428, 356] width 99 height 56
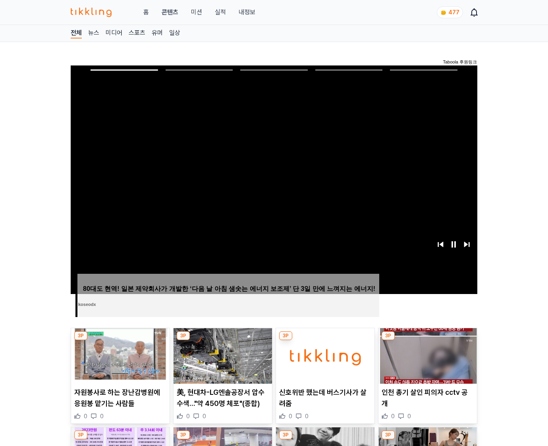
click at [427, 341] on img at bounding box center [428, 356] width 99 height 56
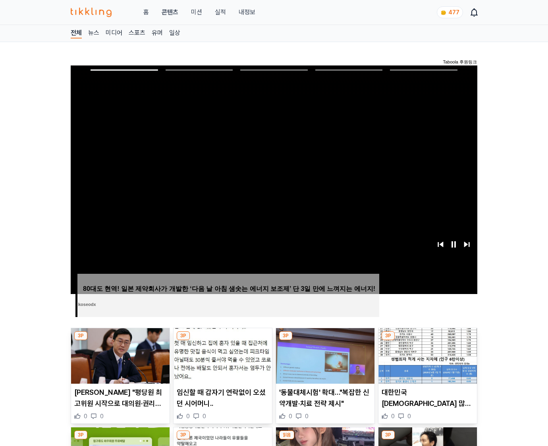
click at [427, 341] on img at bounding box center [428, 356] width 99 height 56
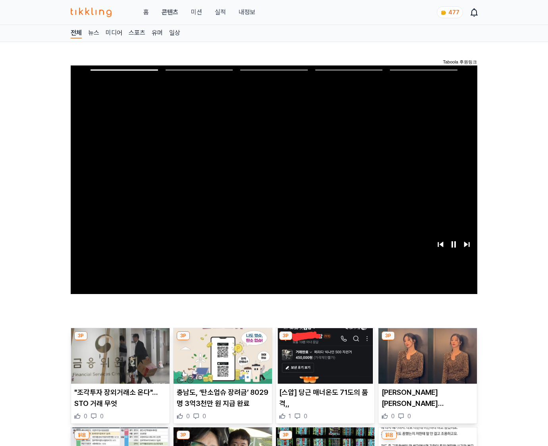
click at [427, 341] on img at bounding box center [428, 356] width 99 height 56
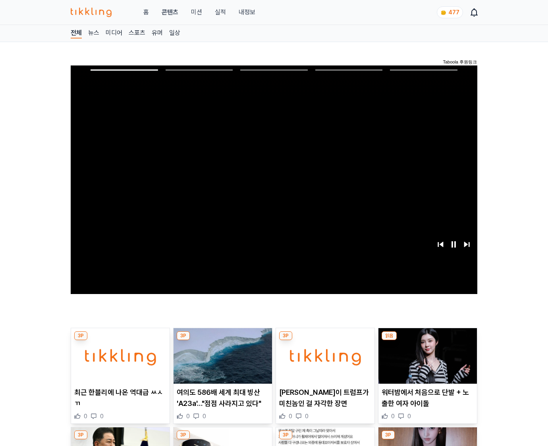
click at [427, 341] on img at bounding box center [428, 356] width 99 height 56
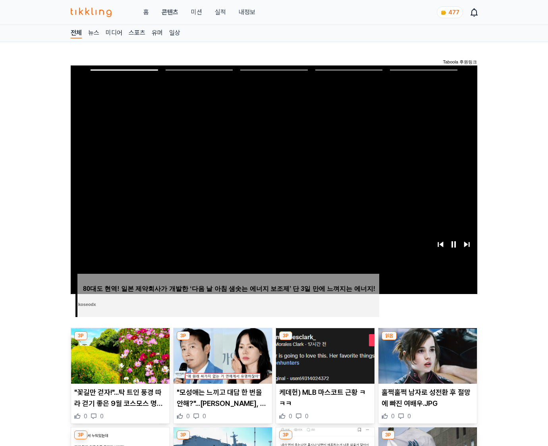
click at [427, 341] on img at bounding box center [428, 356] width 99 height 56
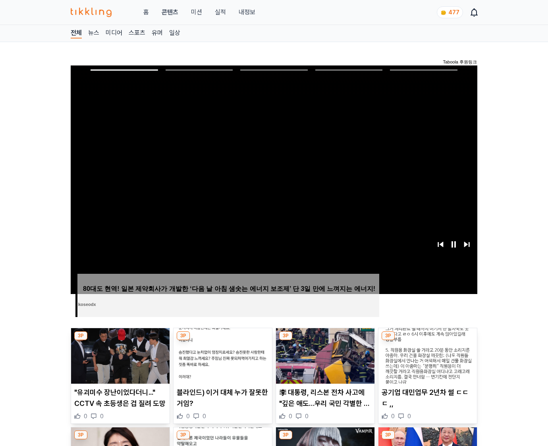
click at [427, 341] on img at bounding box center [428, 356] width 99 height 56
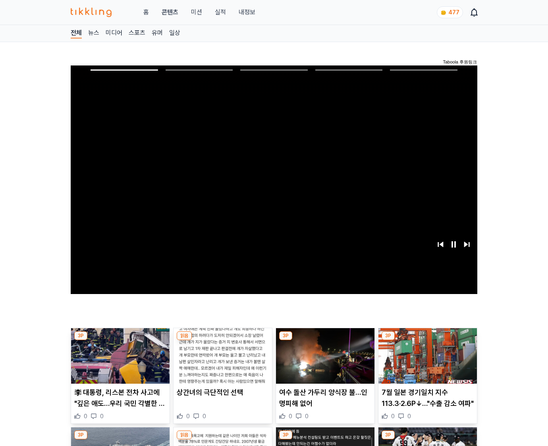
click at [427, 341] on img at bounding box center [428, 356] width 99 height 56
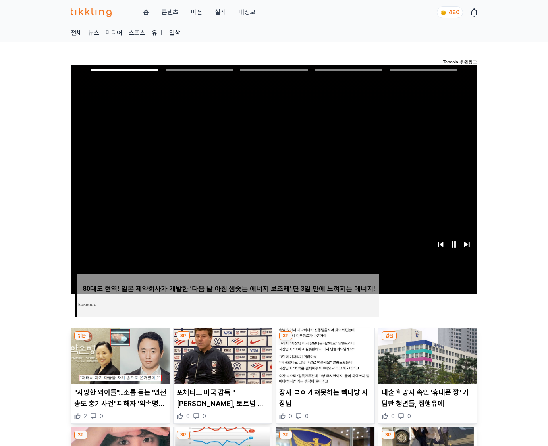
click at [427, 341] on img at bounding box center [428, 356] width 99 height 56
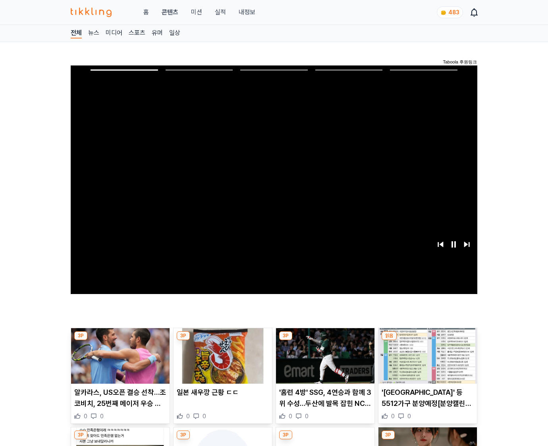
click at [427, 341] on img at bounding box center [428, 356] width 99 height 56
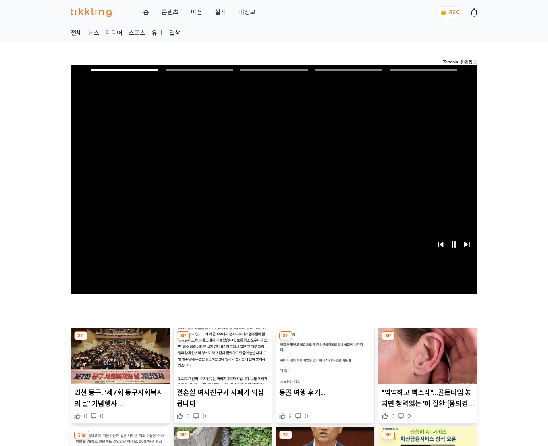
click at [427, 341] on img at bounding box center [428, 356] width 99 height 56
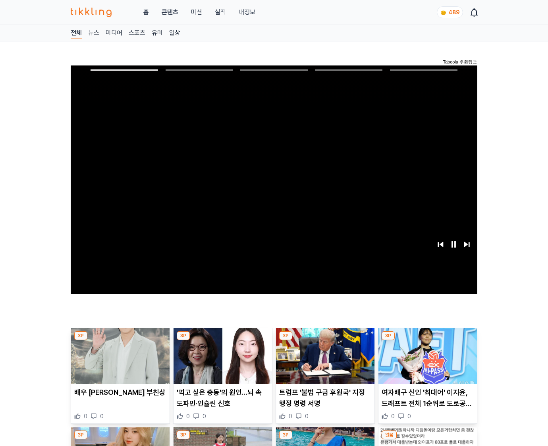
click at [427, 341] on img at bounding box center [428, 356] width 99 height 56
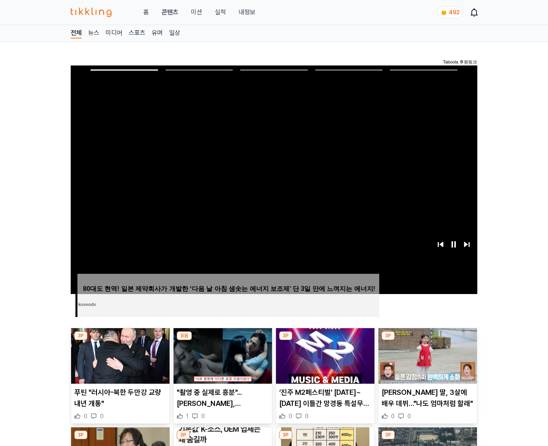
click at [427, 341] on img at bounding box center [428, 356] width 99 height 56
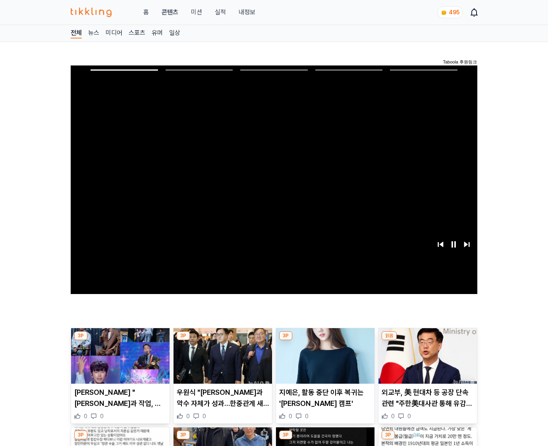
click at [427, 341] on img at bounding box center [428, 356] width 99 height 56
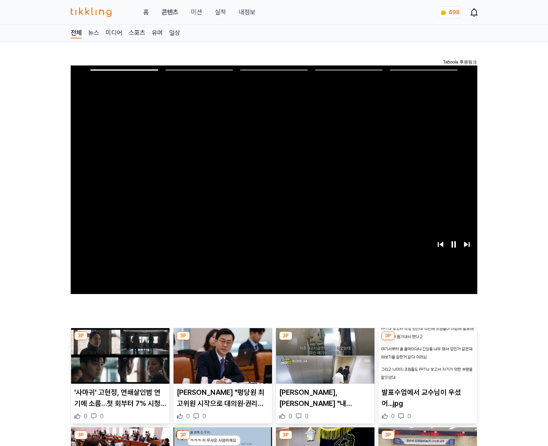
click at [427, 341] on img at bounding box center [428, 356] width 99 height 56
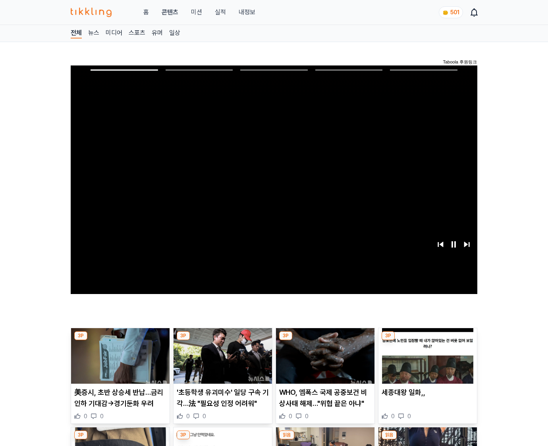
click at [427, 341] on img at bounding box center [428, 356] width 99 height 56
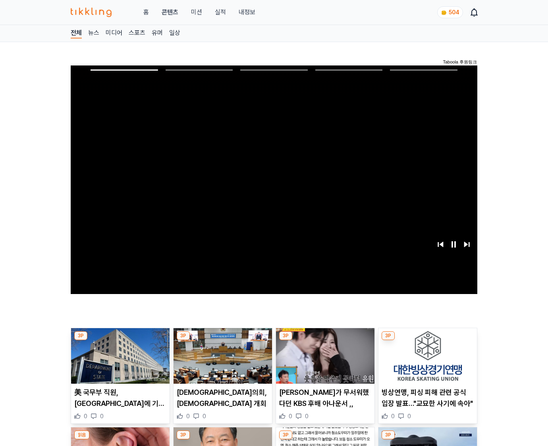
click at [427, 341] on img at bounding box center [428, 356] width 99 height 56
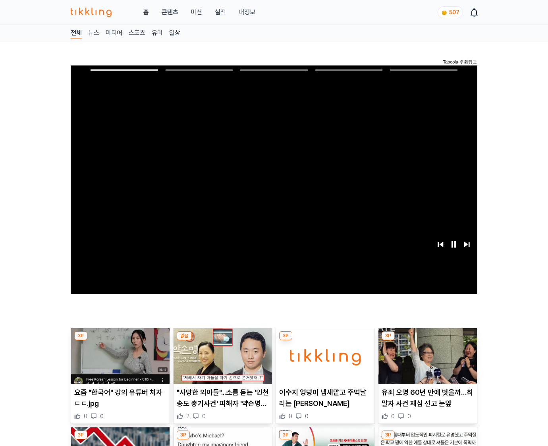
click at [427, 341] on img at bounding box center [428, 356] width 99 height 56
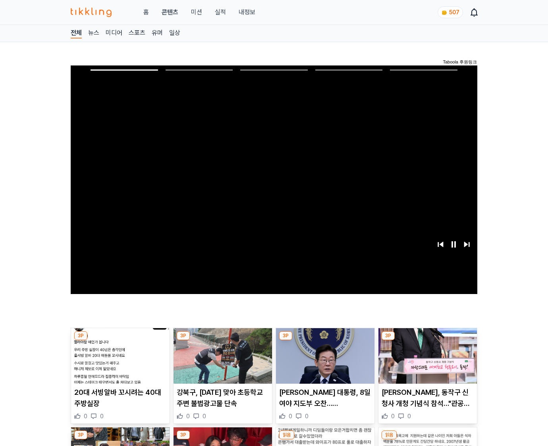
click at [427, 341] on img at bounding box center [428, 356] width 99 height 56
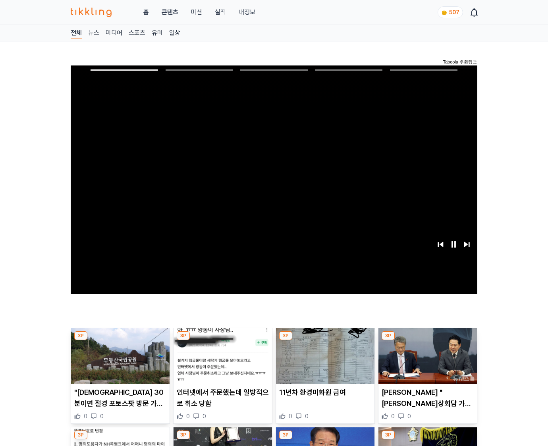
click at [427, 341] on img at bounding box center [428, 356] width 99 height 56
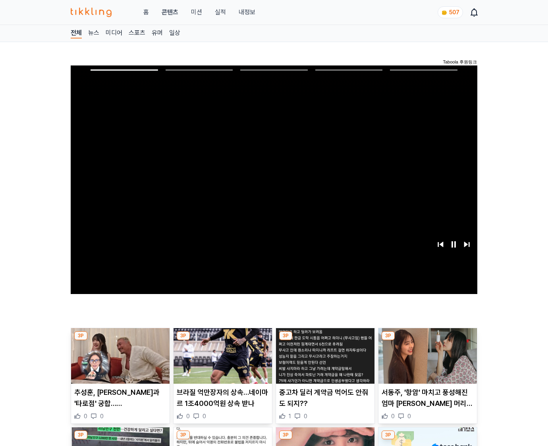
click at [427, 341] on img at bounding box center [428, 356] width 99 height 56
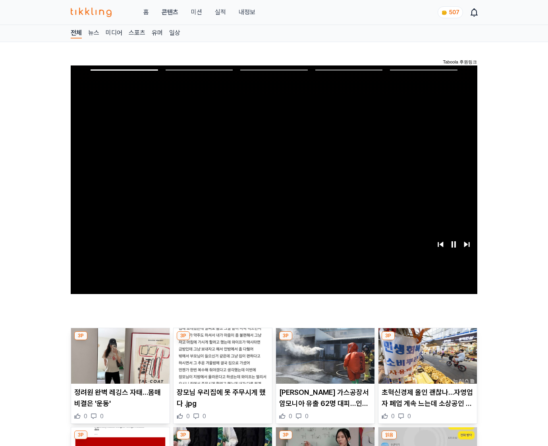
click at [427, 341] on img at bounding box center [428, 356] width 99 height 56
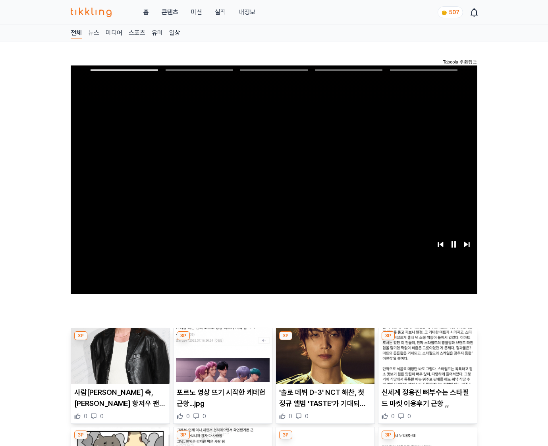
click at [427, 341] on img at bounding box center [428, 356] width 99 height 56
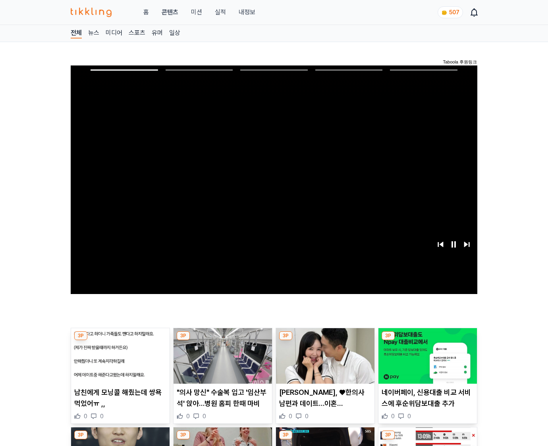
click at [427, 341] on img at bounding box center [428, 356] width 99 height 56
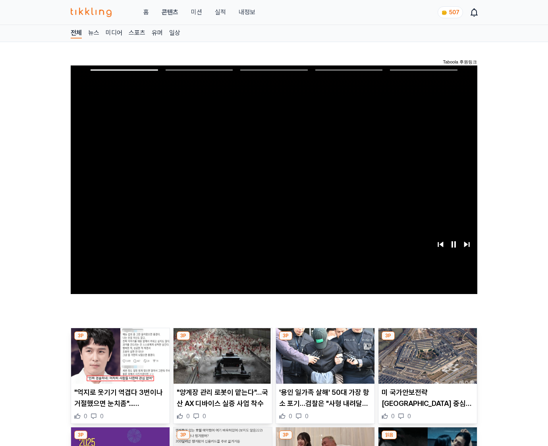
click at [427, 341] on img at bounding box center [428, 356] width 99 height 56
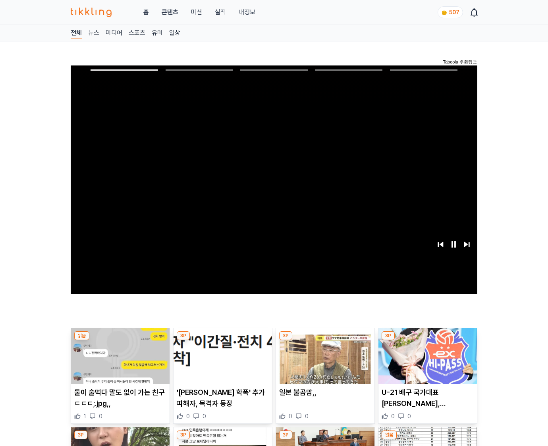
click at [427, 341] on img at bounding box center [428, 356] width 99 height 56
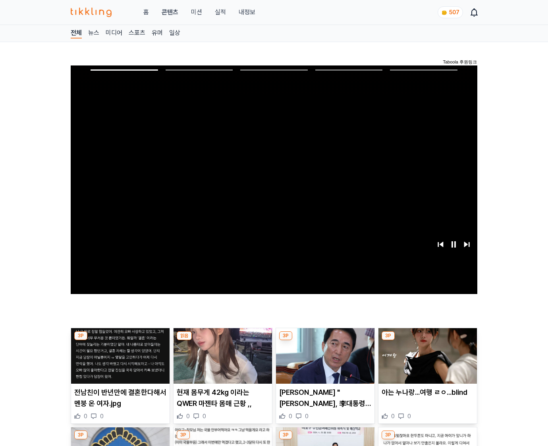
click at [427, 341] on img at bounding box center [428, 356] width 99 height 56
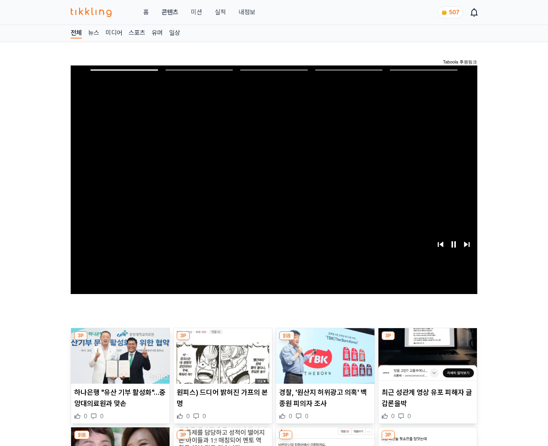
click at [427, 341] on img at bounding box center [428, 356] width 99 height 56
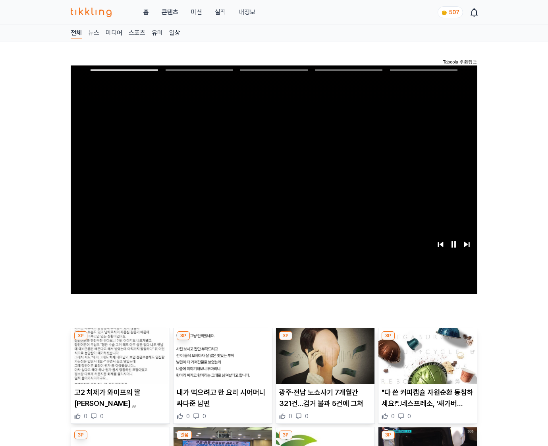
click at [427, 341] on img at bounding box center [428, 356] width 99 height 56
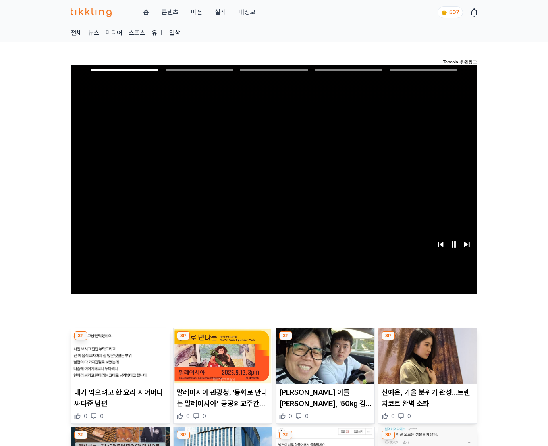
click at [427, 341] on img at bounding box center [428, 356] width 99 height 56
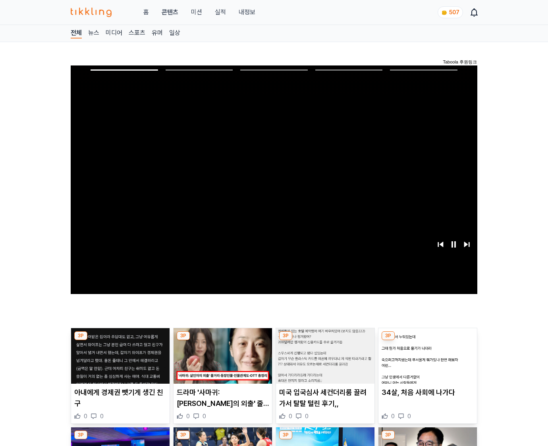
click at [427, 341] on img at bounding box center [428, 356] width 99 height 56
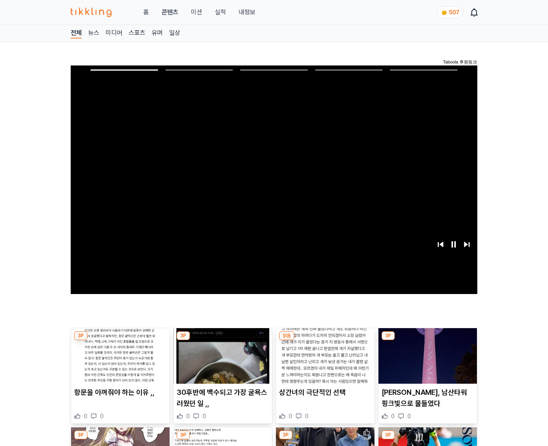
click at [427, 341] on img at bounding box center [428, 356] width 99 height 56
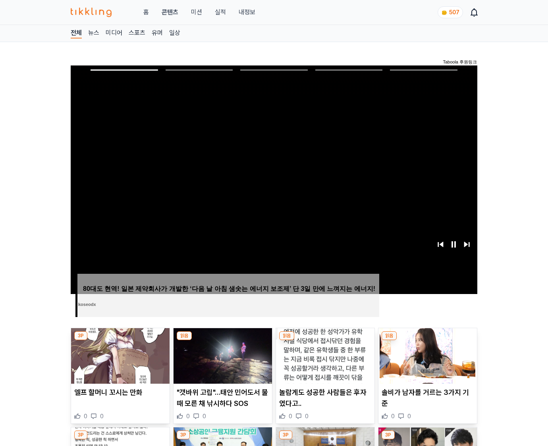
click at [427, 341] on img at bounding box center [428, 356] width 99 height 56
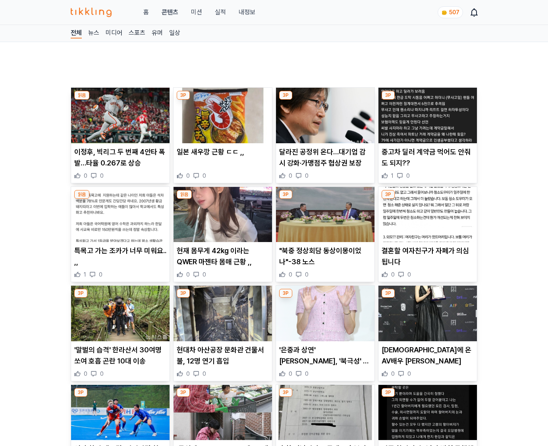
click at [427, 341] on img at bounding box center [428, 314] width 99 height 56
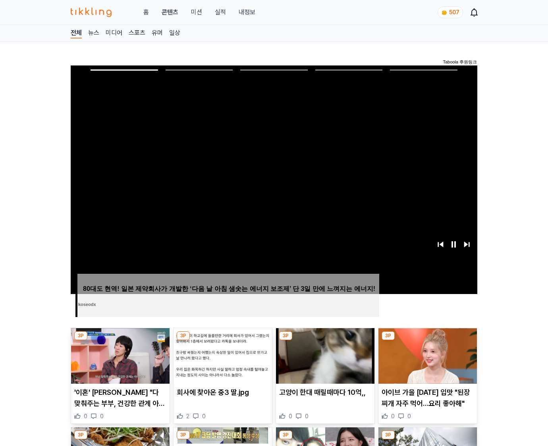
click at [427, 341] on img at bounding box center [428, 356] width 99 height 56
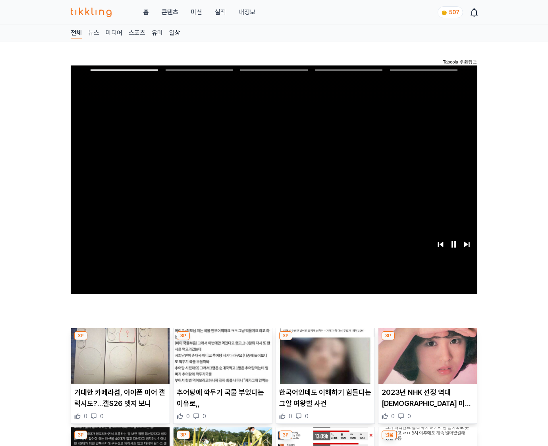
click at [427, 341] on img at bounding box center [428, 356] width 99 height 56
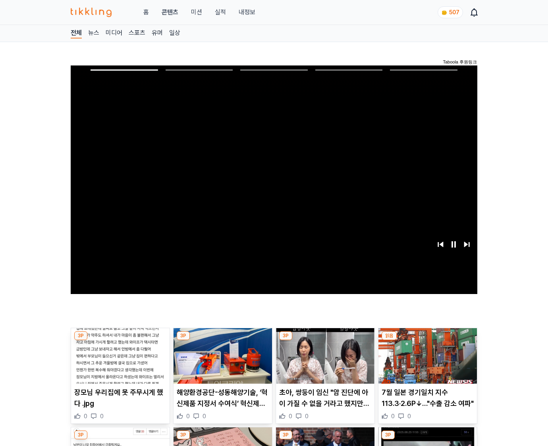
click at [427, 341] on img at bounding box center [428, 356] width 99 height 56
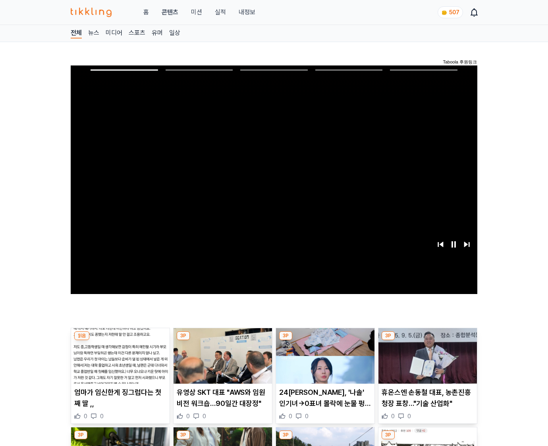
click at [427, 341] on img at bounding box center [428, 356] width 99 height 56
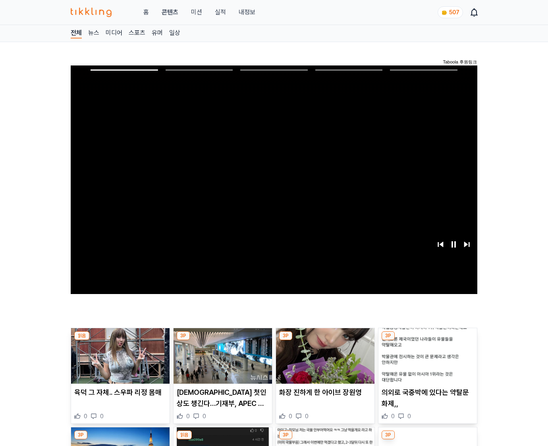
click at [427, 341] on img at bounding box center [428, 356] width 99 height 56
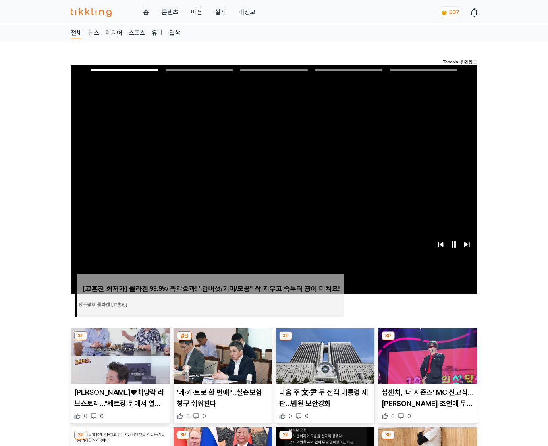
click at [427, 341] on img at bounding box center [428, 356] width 99 height 56
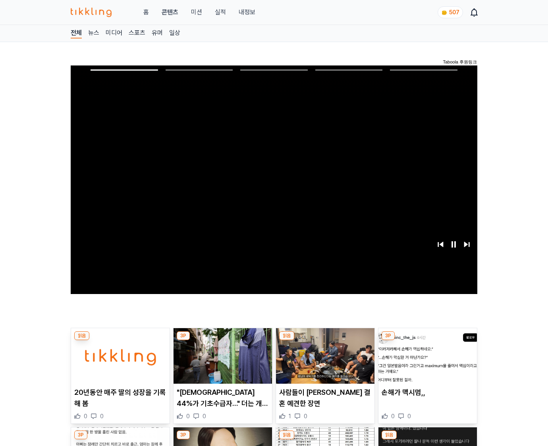
click at [427, 341] on img at bounding box center [428, 356] width 99 height 56
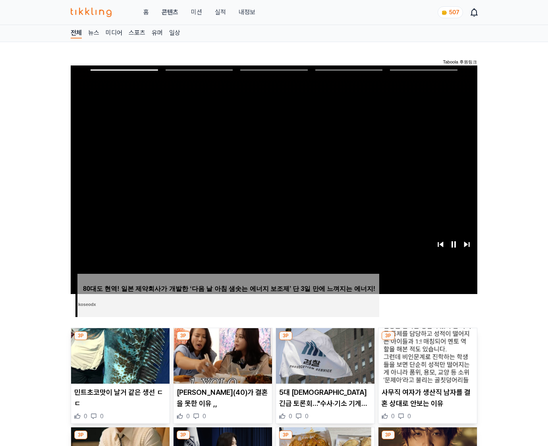
click at [427, 341] on img at bounding box center [428, 356] width 99 height 56
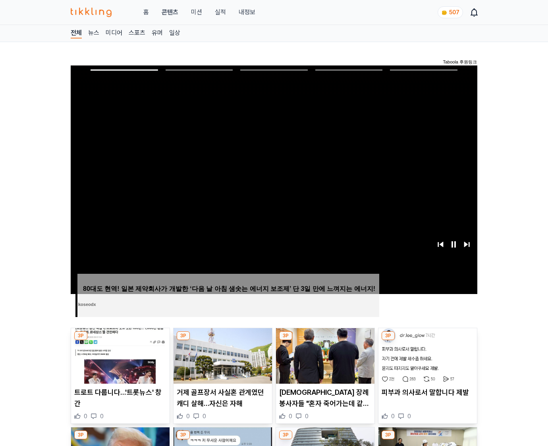
click at [427, 341] on img at bounding box center [428, 356] width 99 height 56
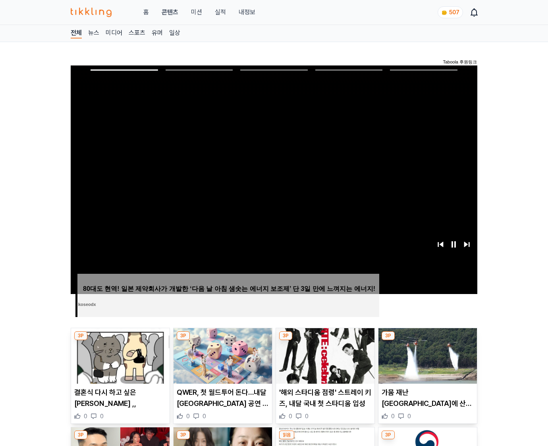
click at [427, 341] on img at bounding box center [428, 356] width 99 height 56
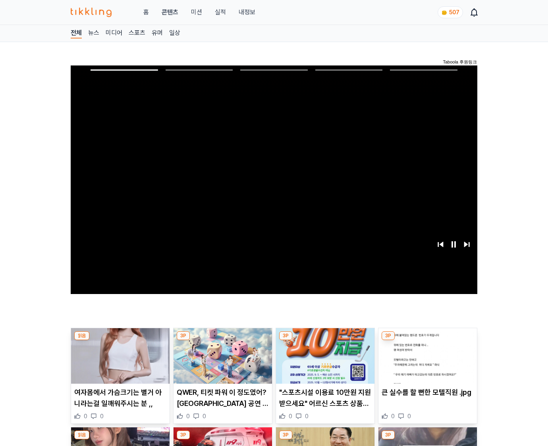
click at [427, 341] on img at bounding box center [428, 356] width 99 height 56
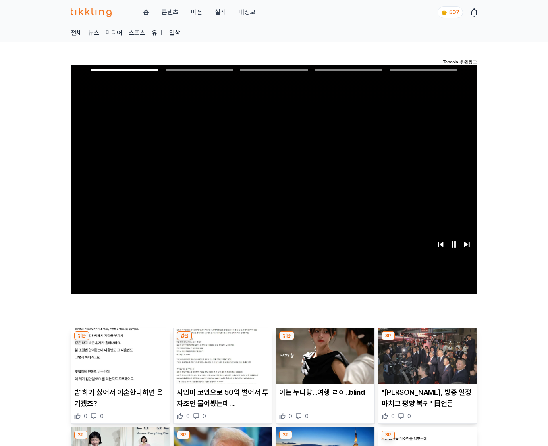
click at [427, 341] on img at bounding box center [428, 356] width 99 height 56
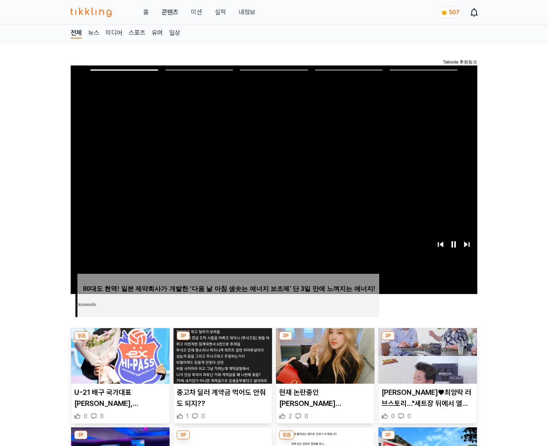
click at [427, 341] on img at bounding box center [428, 356] width 99 height 56
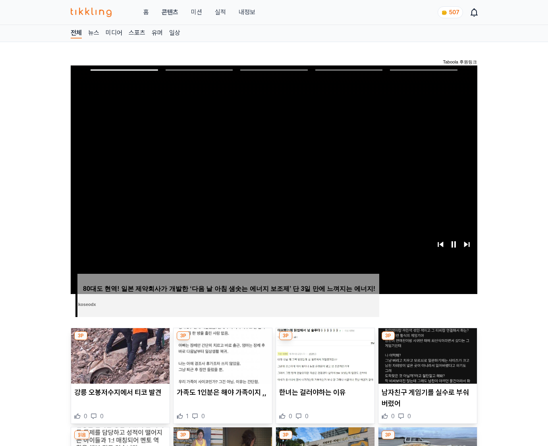
click at [427, 341] on img at bounding box center [428, 356] width 99 height 56
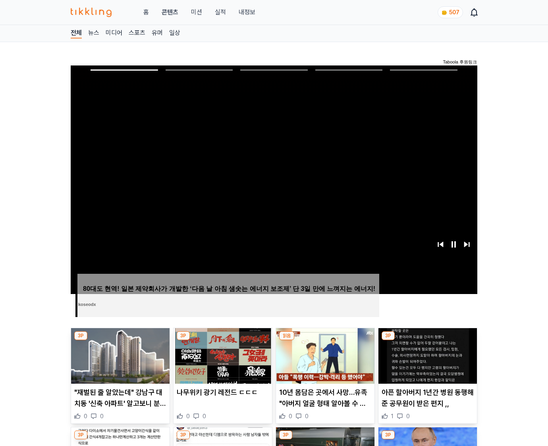
click at [427, 341] on img at bounding box center [428, 356] width 99 height 56
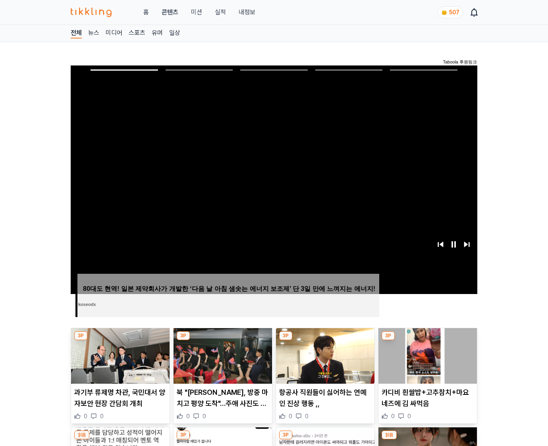
click at [427, 341] on img at bounding box center [428, 356] width 99 height 56
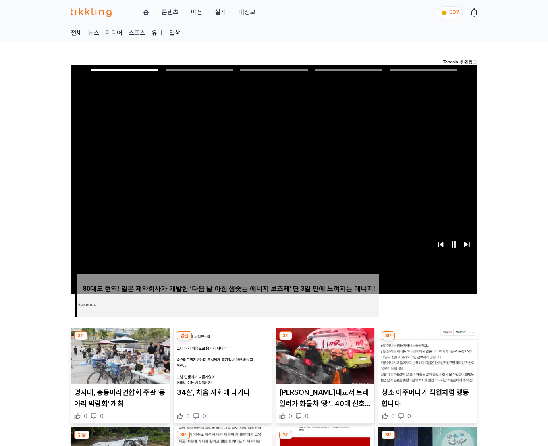
click at [427, 341] on img at bounding box center [428, 356] width 99 height 56
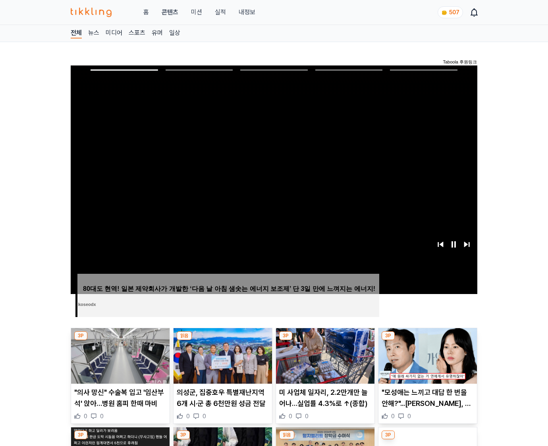
click at [427, 341] on img at bounding box center [428, 356] width 99 height 56
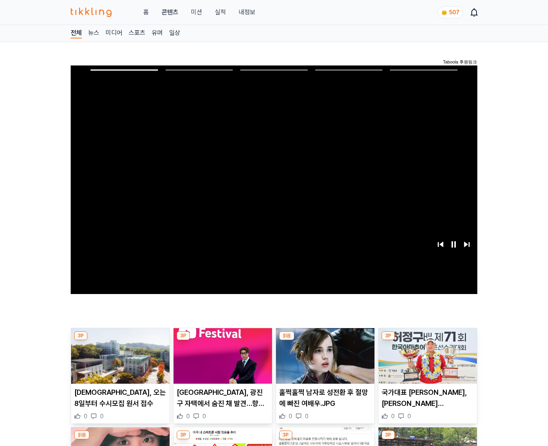
click at [427, 341] on img at bounding box center [428, 356] width 99 height 56
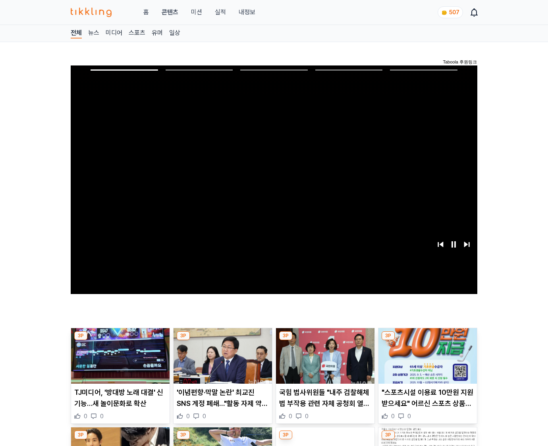
click at [427, 341] on img at bounding box center [428, 356] width 99 height 56
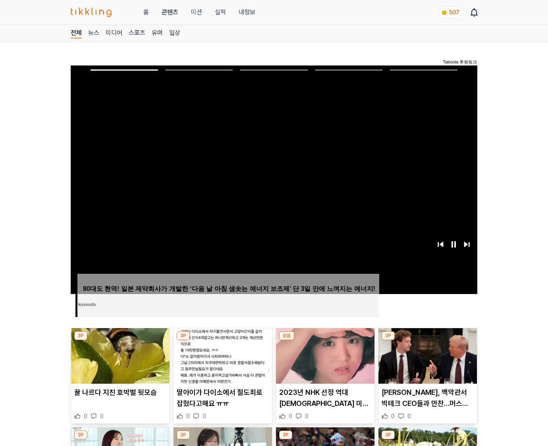
click at [427, 341] on img at bounding box center [428, 356] width 99 height 56
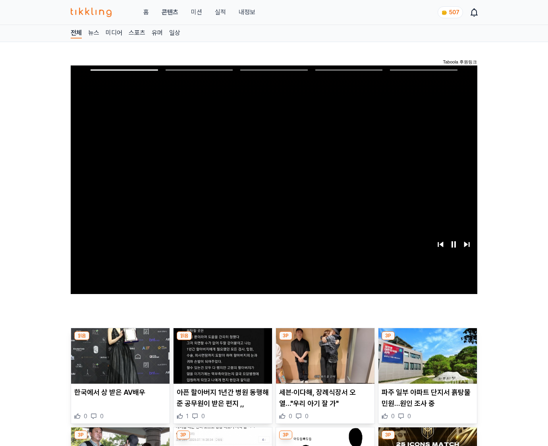
click at [427, 341] on img at bounding box center [428, 356] width 99 height 56
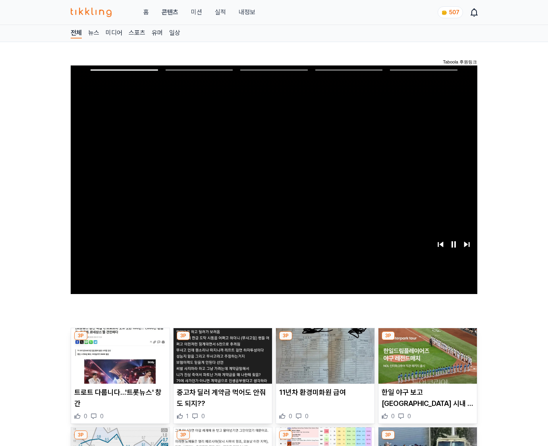
click at [427, 341] on img at bounding box center [428, 356] width 99 height 56
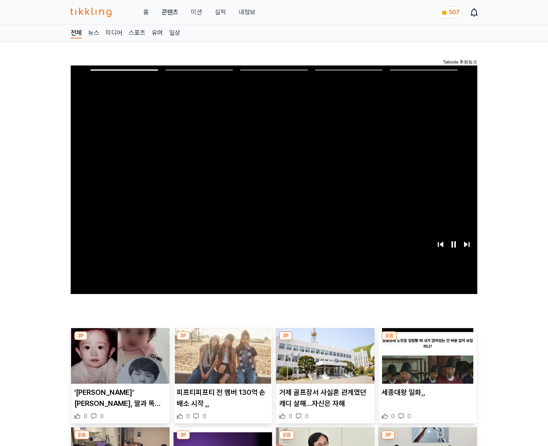
click at [427, 341] on img at bounding box center [428, 356] width 99 height 56
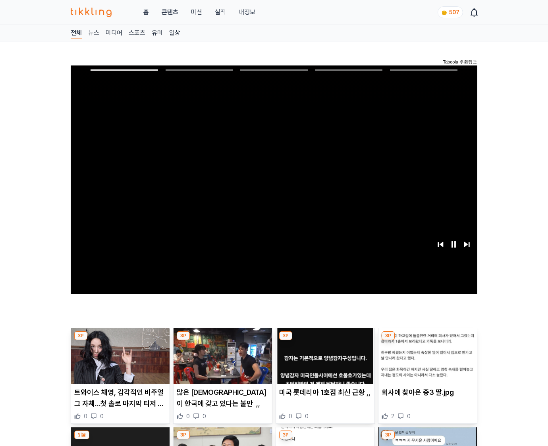
click at [427, 341] on img at bounding box center [428, 356] width 99 height 56
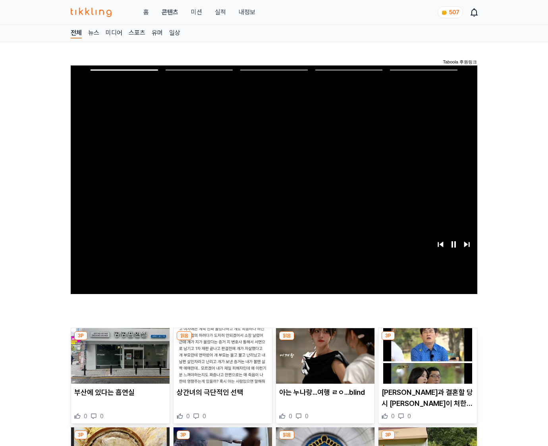
click at [427, 341] on img at bounding box center [428, 356] width 99 height 56
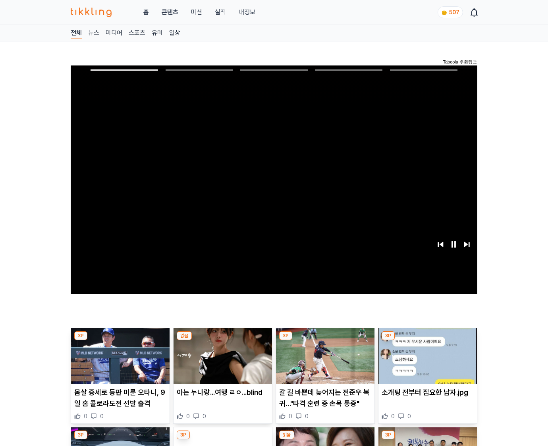
click at [427, 341] on img at bounding box center [428, 356] width 99 height 56
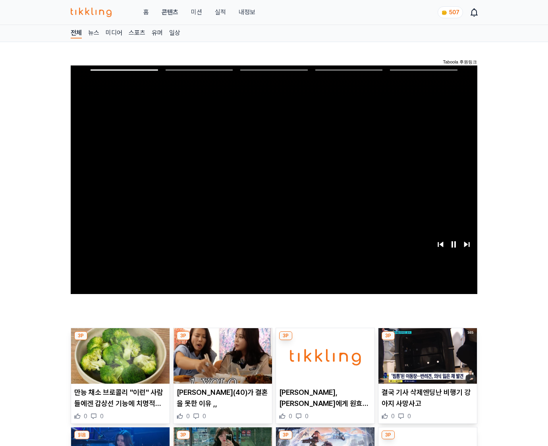
click at [427, 341] on img at bounding box center [428, 356] width 99 height 56
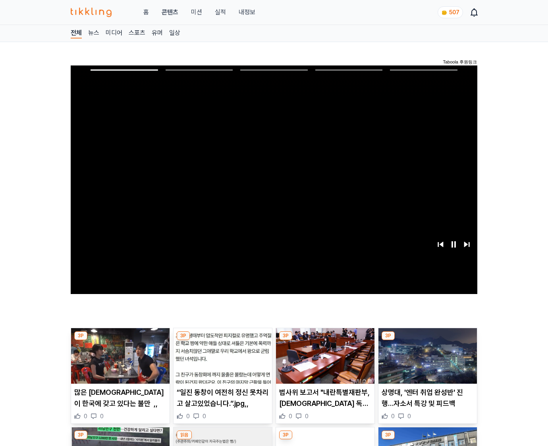
click at [427, 341] on img at bounding box center [428, 356] width 99 height 56
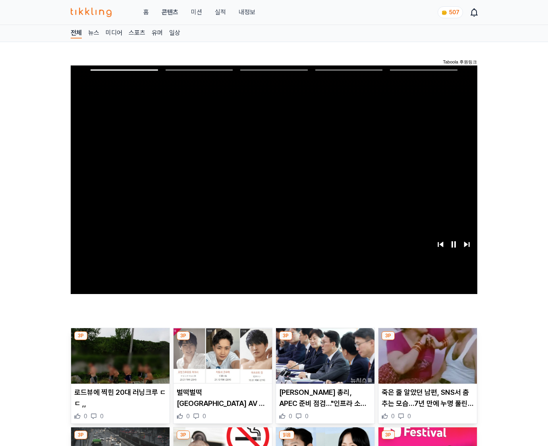
click at [427, 341] on img at bounding box center [428, 356] width 99 height 56
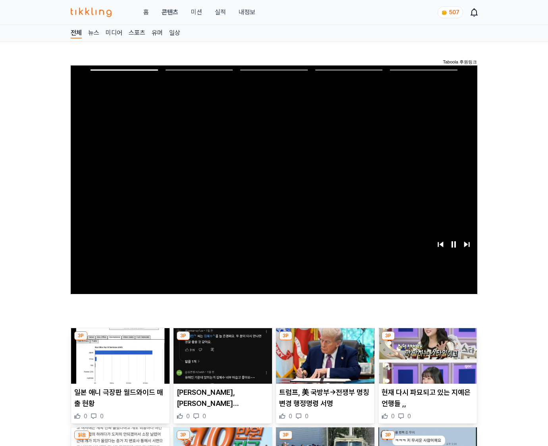
click at [427, 341] on img at bounding box center [428, 356] width 99 height 56
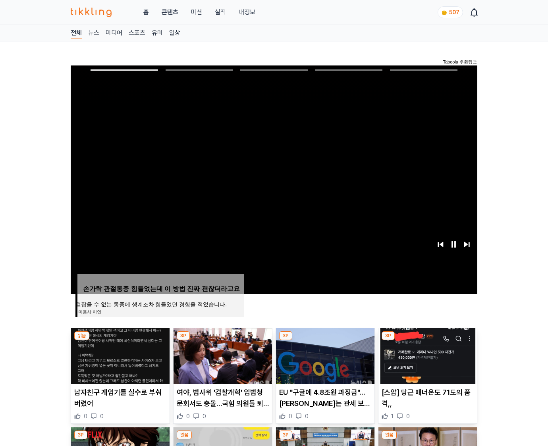
click at [427, 341] on img at bounding box center [428, 356] width 99 height 56
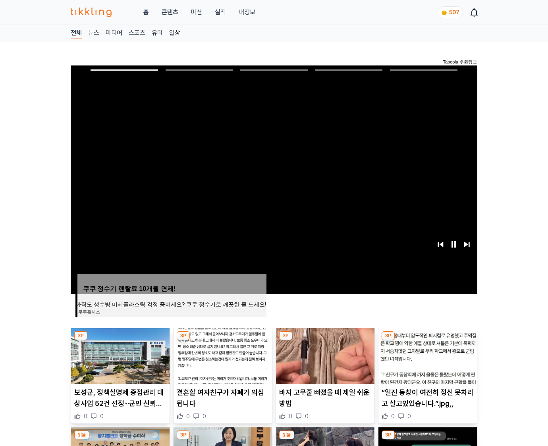
click at [427, 341] on img at bounding box center [428, 356] width 99 height 56
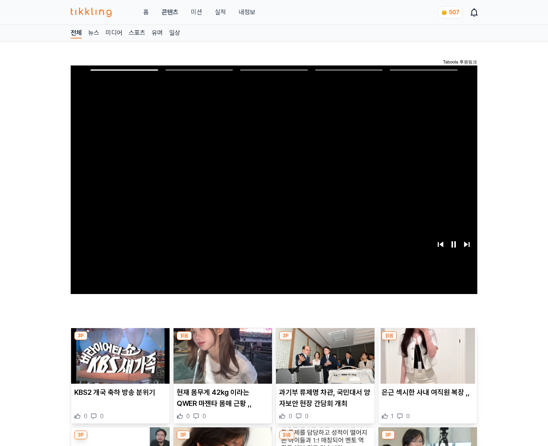
click at [427, 341] on img at bounding box center [428, 356] width 99 height 56
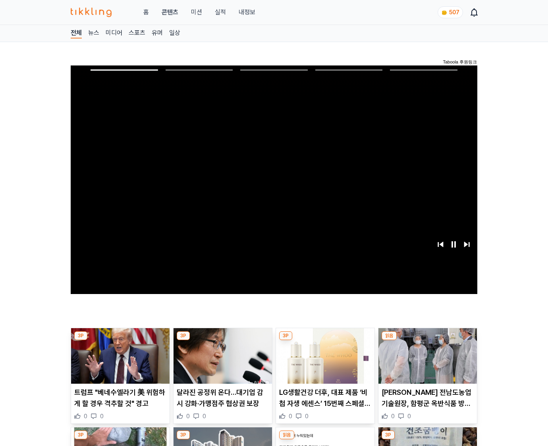
click at [427, 341] on img at bounding box center [428, 356] width 99 height 56
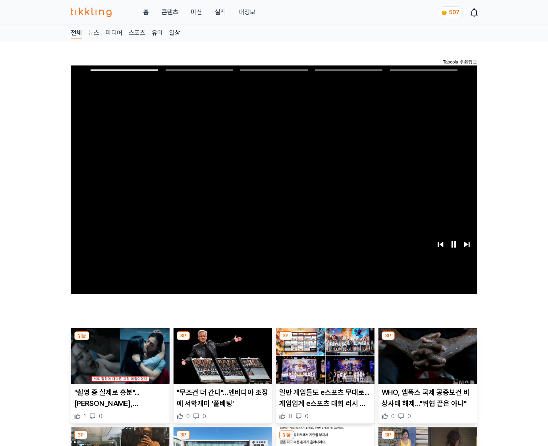
click at [427, 341] on img at bounding box center [428, 356] width 99 height 56
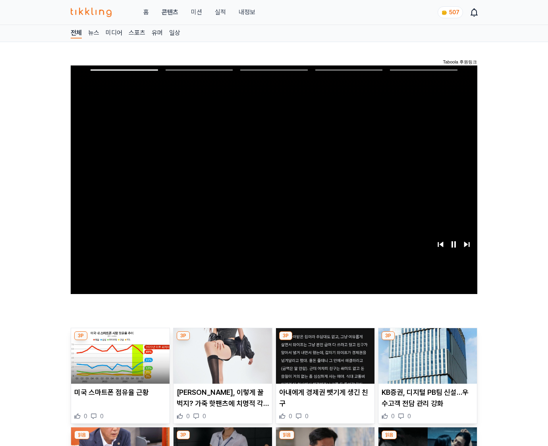
click at [427, 341] on img at bounding box center [428, 356] width 99 height 56
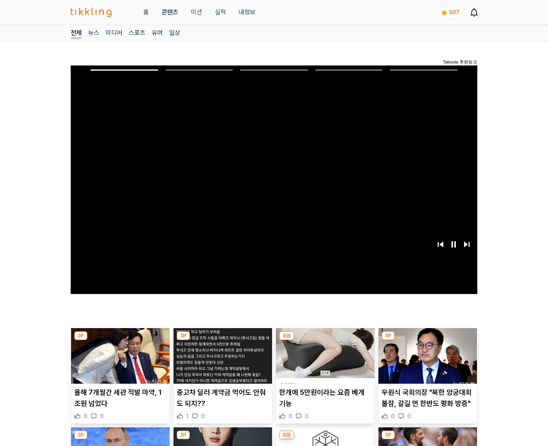
click at [427, 341] on img at bounding box center [428, 356] width 99 height 56
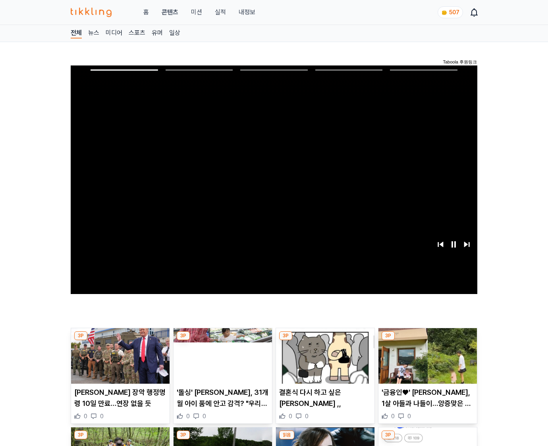
click at [427, 341] on img at bounding box center [428, 356] width 99 height 56
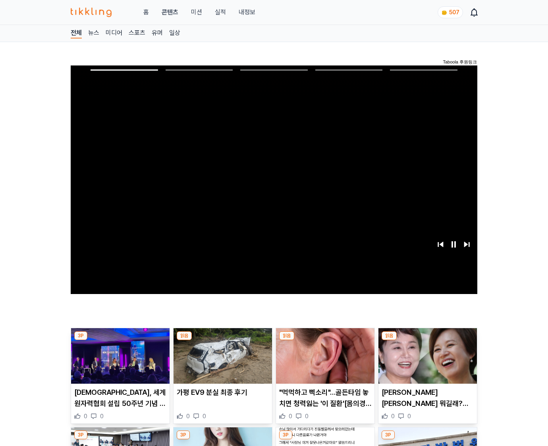
click at [427, 341] on img at bounding box center [428, 356] width 99 height 56
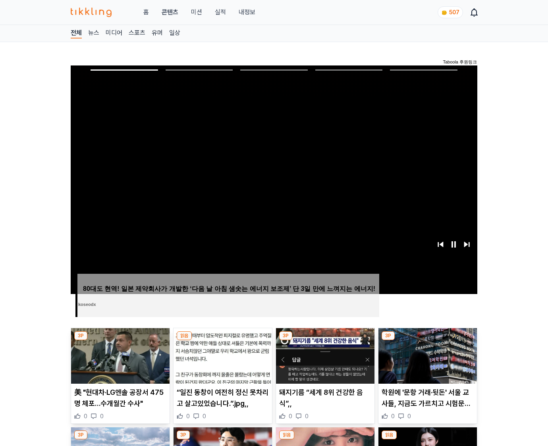
click at [427, 341] on img at bounding box center [428, 356] width 99 height 56
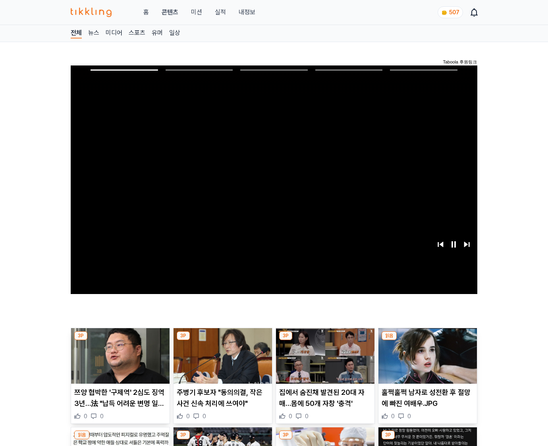
click at [427, 341] on img at bounding box center [428, 356] width 99 height 56
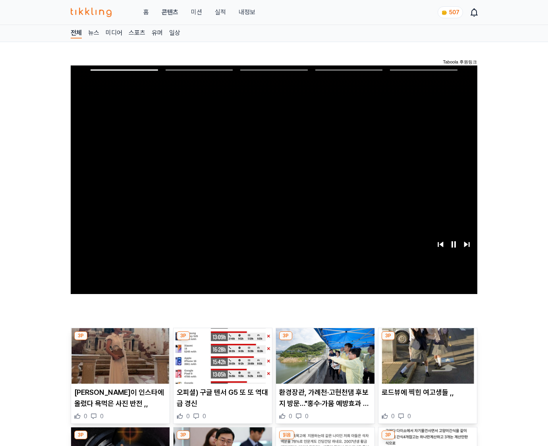
click at [427, 341] on img at bounding box center [428, 356] width 99 height 56
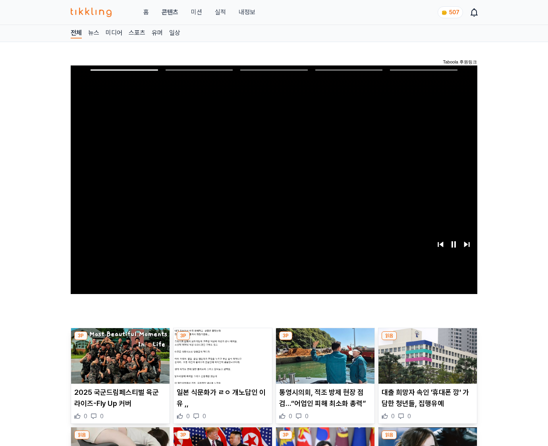
click at [427, 341] on img at bounding box center [428, 356] width 99 height 56
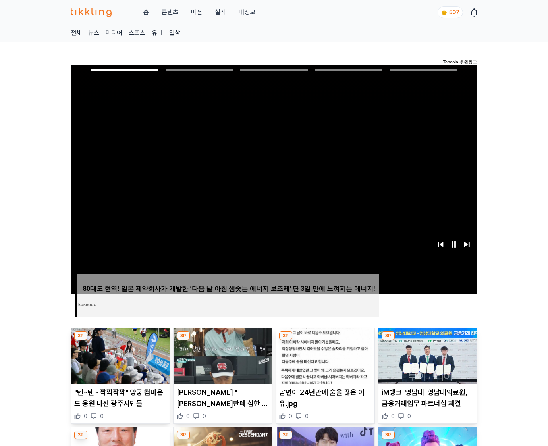
click at [427, 341] on img at bounding box center [428, 356] width 99 height 56
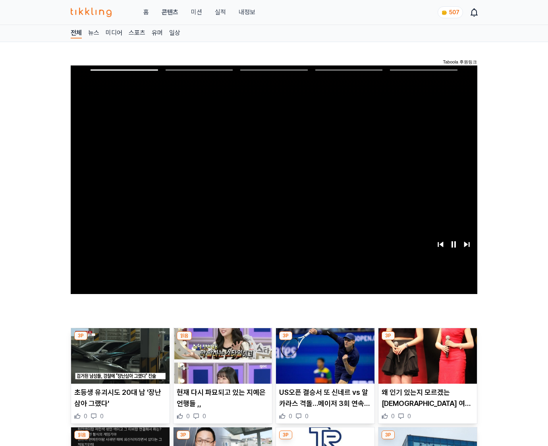
click at [427, 341] on img at bounding box center [428, 356] width 99 height 56
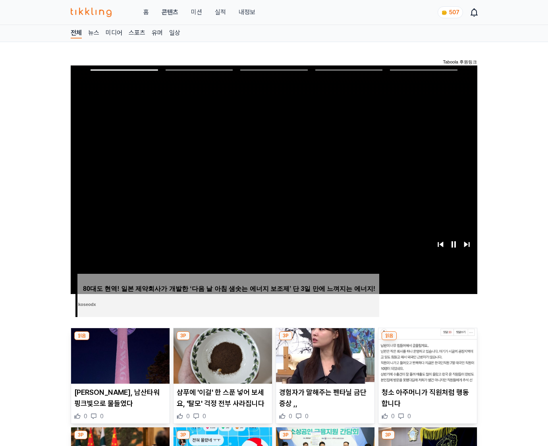
click at [427, 341] on img at bounding box center [428, 356] width 99 height 56
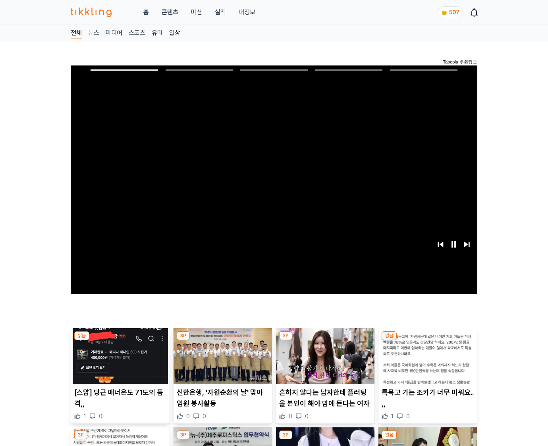
click at [427, 341] on img at bounding box center [428, 356] width 99 height 56
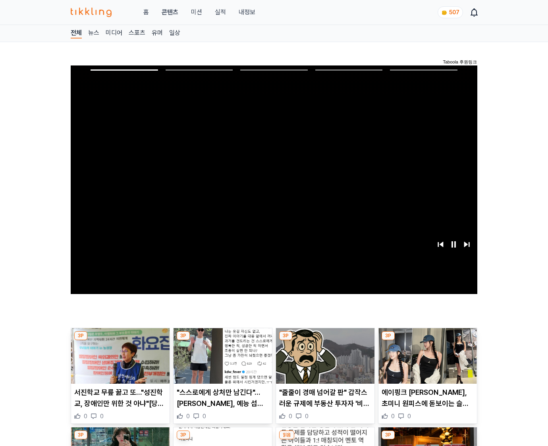
click at [427, 341] on img at bounding box center [428, 356] width 99 height 56
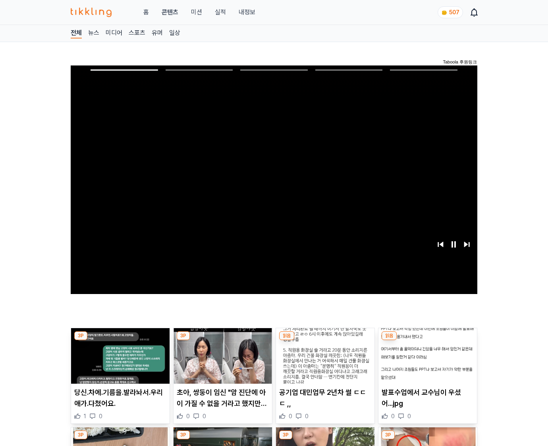
click at [427, 341] on img at bounding box center [428, 356] width 99 height 56
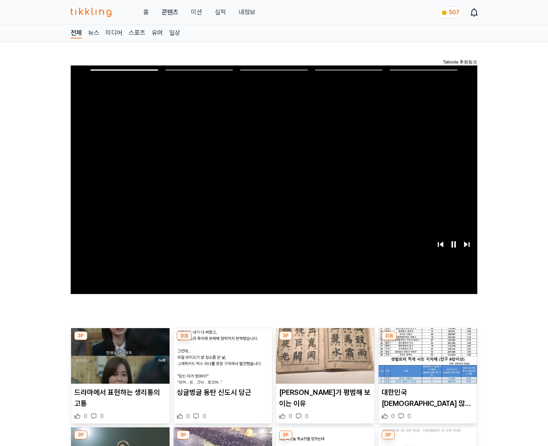
click at [427, 341] on img at bounding box center [428, 356] width 99 height 56
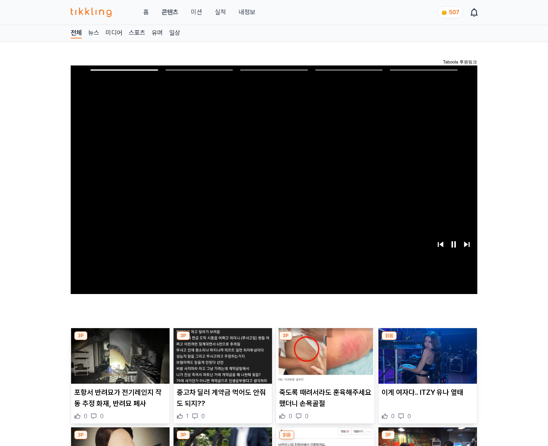
click at [427, 341] on img at bounding box center [428, 356] width 99 height 56
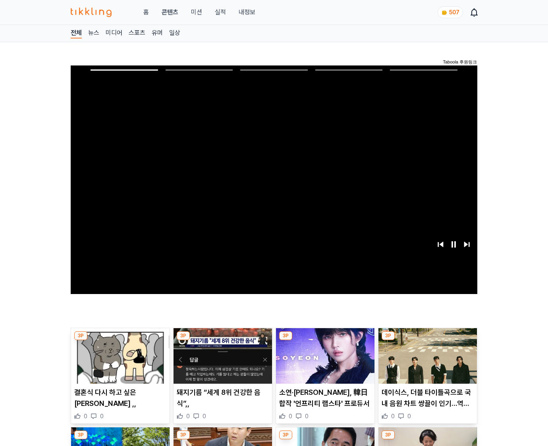
click at [427, 341] on img at bounding box center [428, 356] width 99 height 56
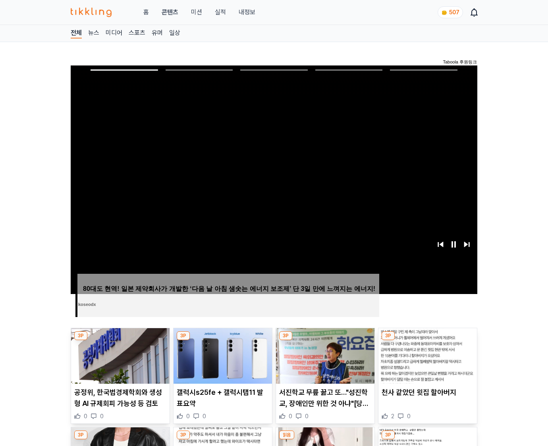
click at [427, 341] on img at bounding box center [428, 356] width 99 height 56
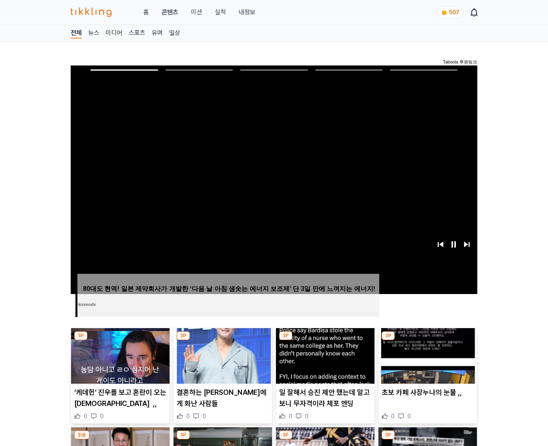
click at [427, 341] on img at bounding box center [428, 356] width 99 height 56
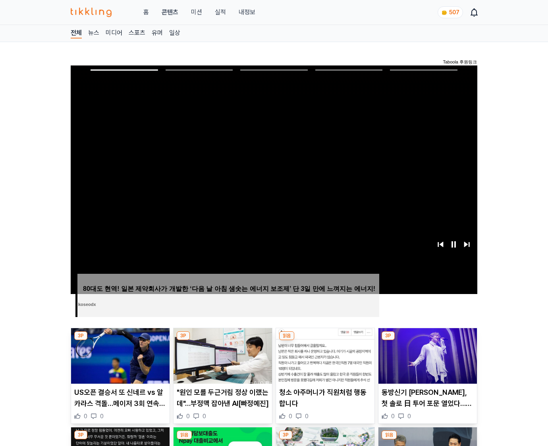
click at [427, 341] on img at bounding box center [428, 356] width 99 height 56
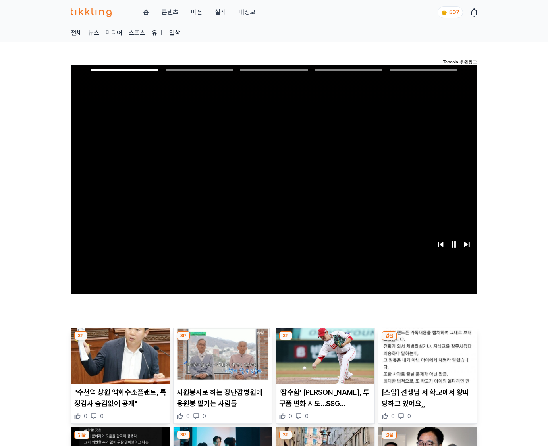
click at [427, 341] on img at bounding box center [428, 356] width 99 height 56
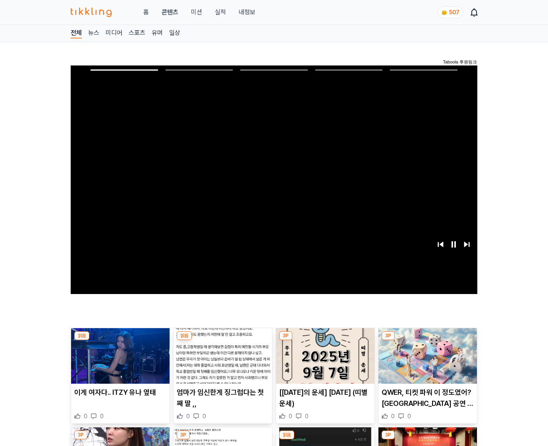
click at [427, 341] on img at bounding box center [428, 356] width 99 height 56
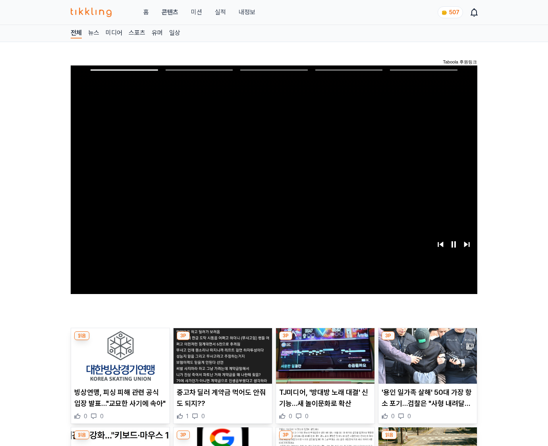
click at [427, 341] on img at bounding box center [428, 356] width 99 height 56
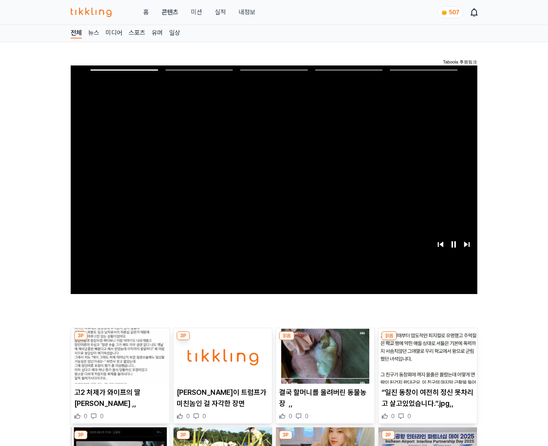
click at [427, 341] on img at bounding box center [428, 356] width 99 height 56
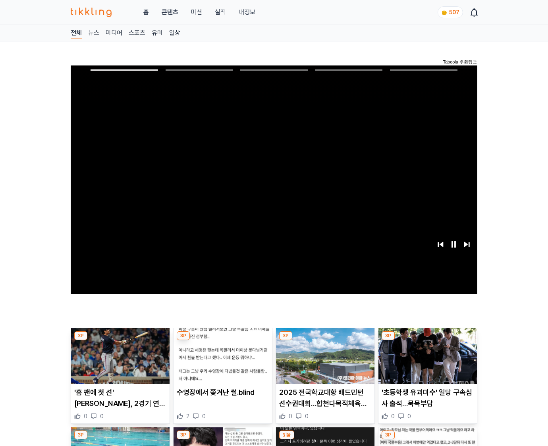
click at [427, 341] on img at bounding box center [428, 356] width 99 height 56
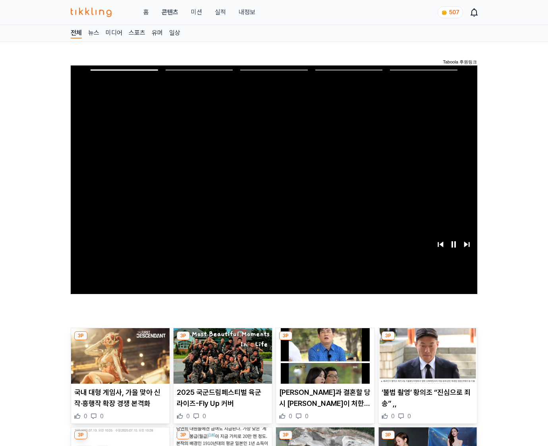
click at [427, 341] on img at bounding box center [428, 356] width 99 height 56
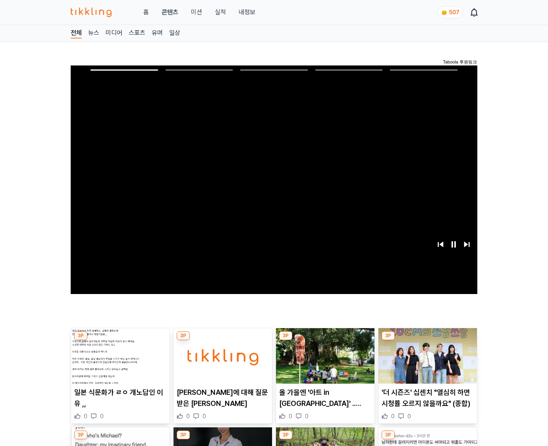
click at [427, 341] on img at bounding box center [428, 356] width 99 height 56
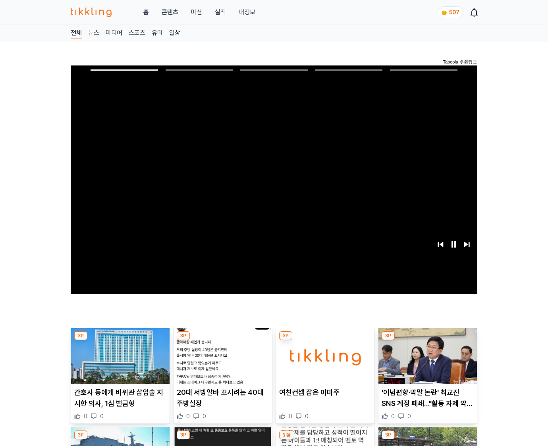
click at [427, 341] on img at bounding box center [428, 356] width 99 height 56
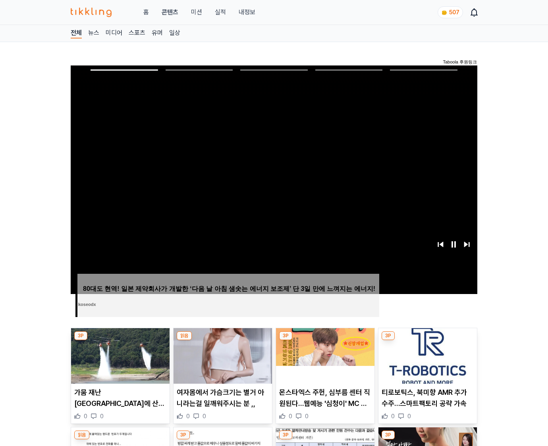
click at [427, 341] on img at bounding box center [428, 356] width 99 height 56
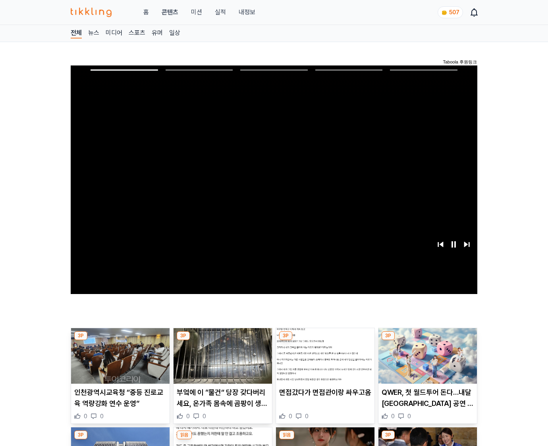
click at [427, 341] on img at bounding box center [428, 356] width 99 height 56
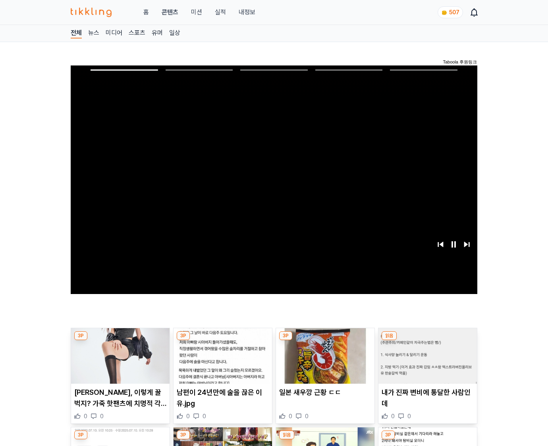
click at [427, 341] on img at bounding box center [428, 356] width 99 height 56
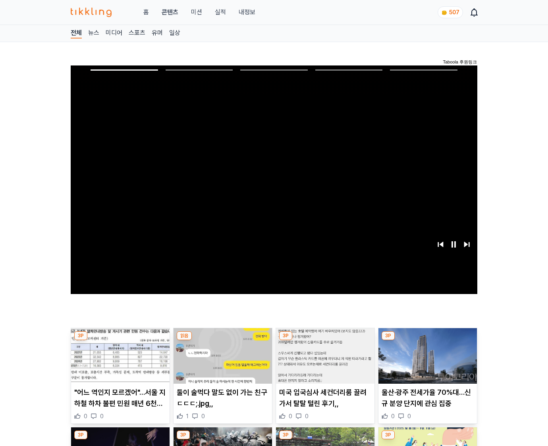
click at [427, 341] on img at bounding box center [428, 356] width 99 height 56
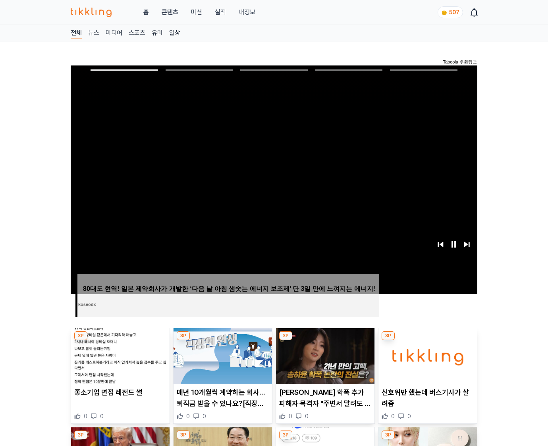
click at [427, 341] on img at bounding box center [428, 356] width 99 height 56
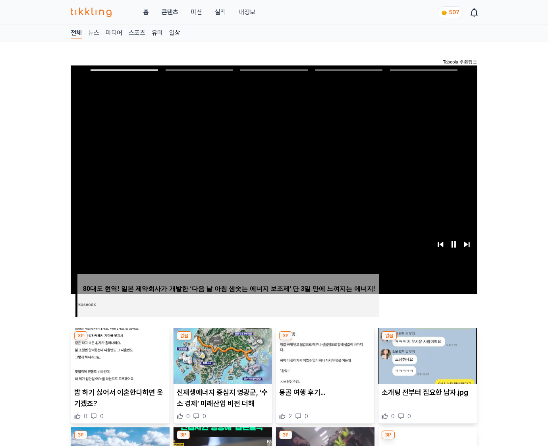
click at [427, 341] on img at bounding box center [428, 356] width 99 height 56
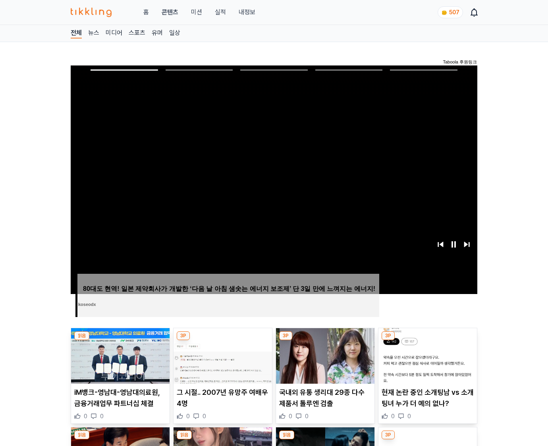
click at [427, 341] on img at bounding box center [428, 356] width 99 height 56
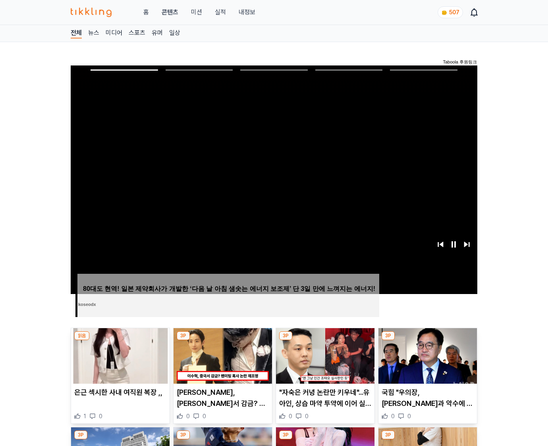
click at [427, 341] on img at bounding box center [428, 356] width 99 height 56
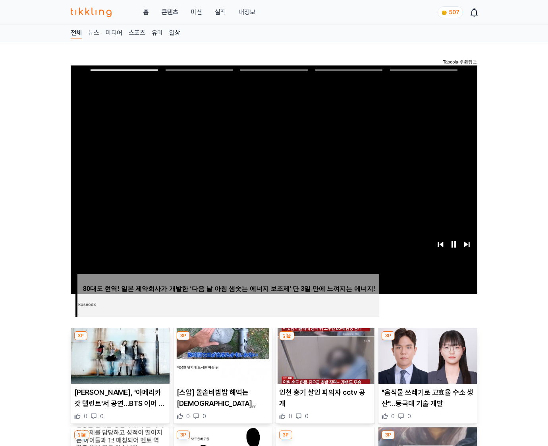
click at [427, 341] on img at bounding box center [428, 356] width 99 height 56
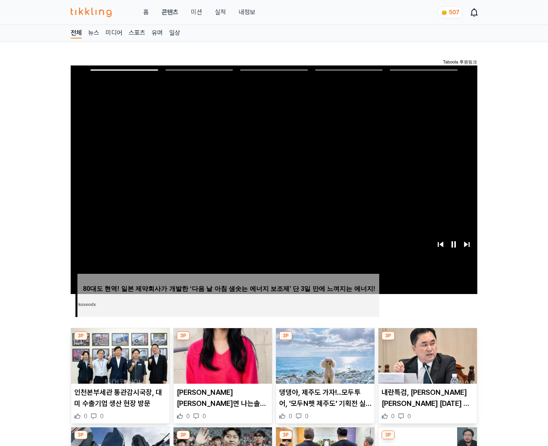
click at [427, 341] on img at bounding box center [428, 356] width 99 height 56
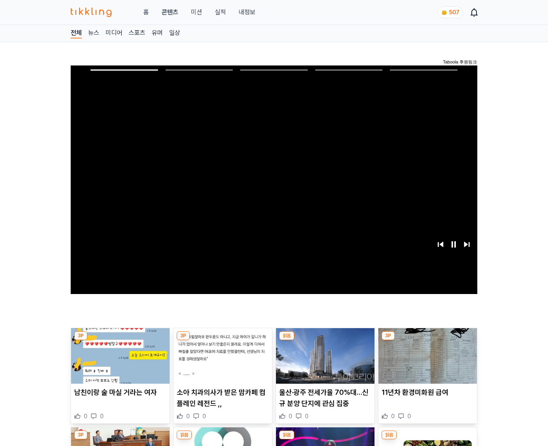
click at [427, 341] on img at bounding box center [428, 356] width 99 height 56
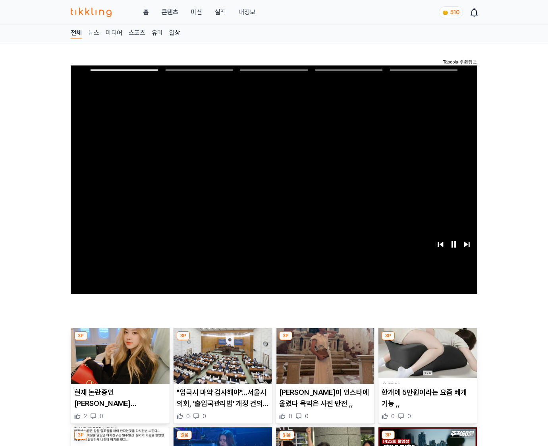
click at [427, 341] on img at bounding box center [428, 356] width 99 height 56
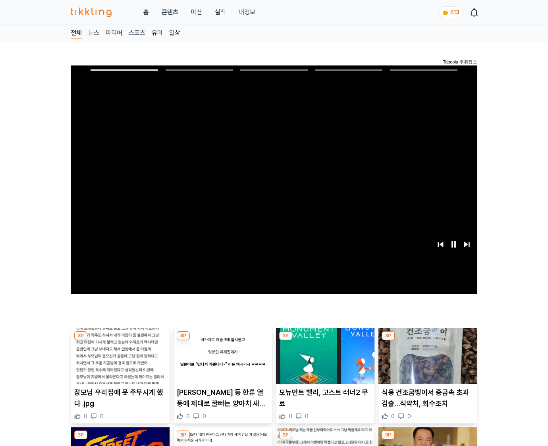
click at [427, 341] on img at bounding box center [428, 356] width 99 height 56
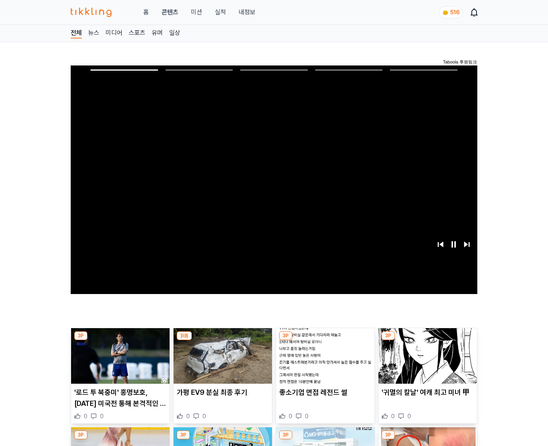
click at [427, 341] on img at bounding box center [428, 356] width 99 height 56
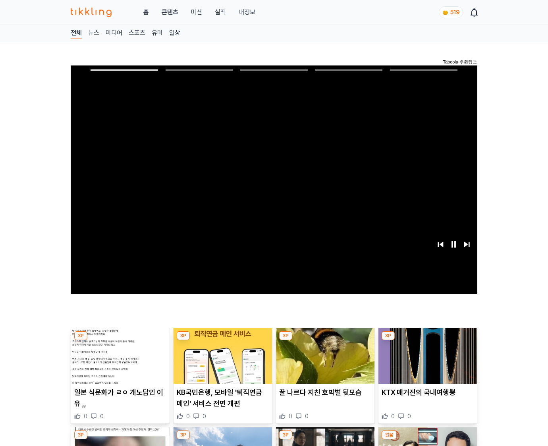
click at [427, 341] on img at bounding box center [428, 356] width 99 height 56
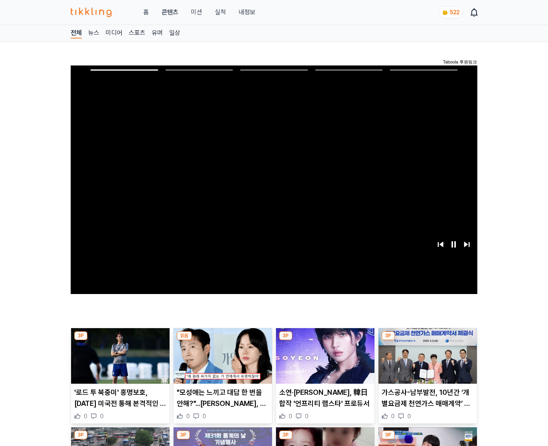
click at [427, 341] on img at bounding box center [428, 356] width 99 height 56
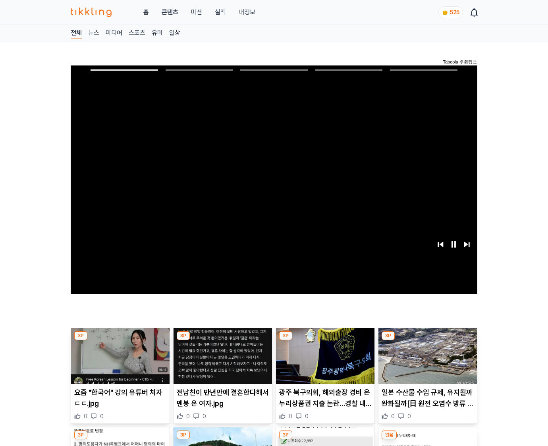
click at [427, 341] on img at bounding box center [428, 356] width 99 height 56
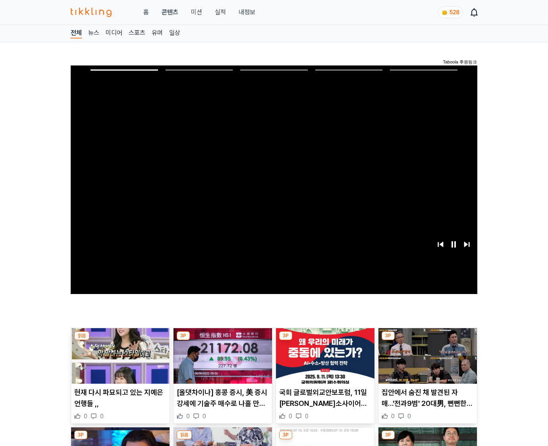
click at [427, 341] on img at bounding box center [428, 356] width 99 height 56
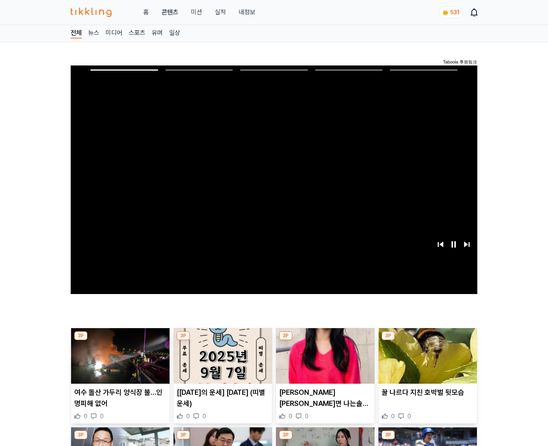
click at [427, 341] on img at bounding box center [428, 356] width 99 height 56
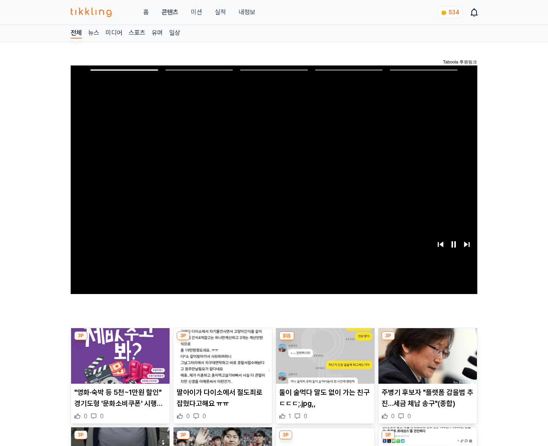
click at [427, 341] on img at bounding box center [428, 356] width 99 height 56
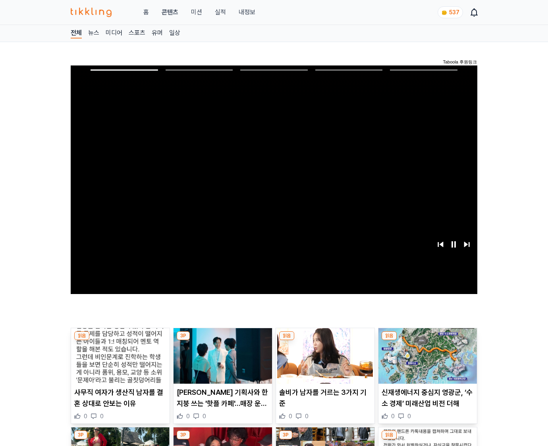
click at [427, 341] on img at bounding box center [428, 356] width 99 height 56
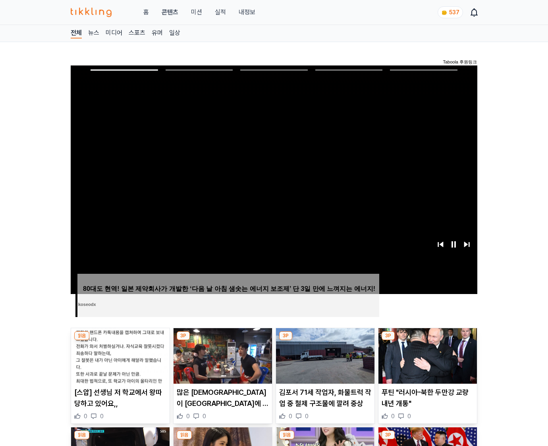
click at [427, 341] on img at bounding box center [428, 356] width 99 height 56
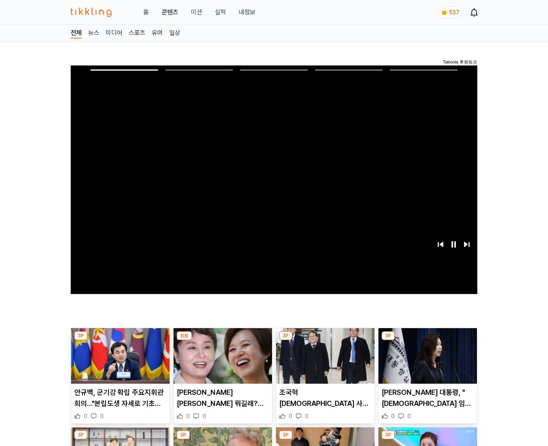
click at [427, 341] on img at bounding box center [428, 356] width 99 height 56
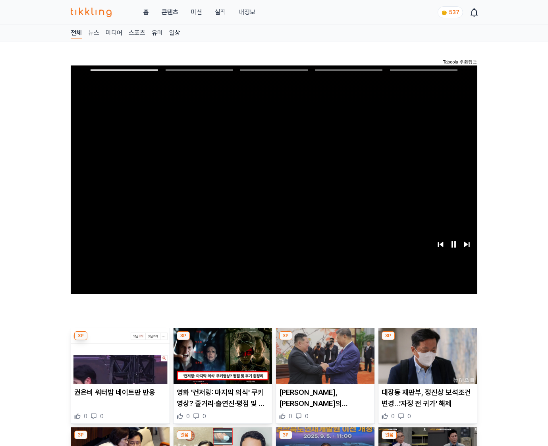
click at [427, 341] on img at bounding box center [428, 356] width 99 height 56
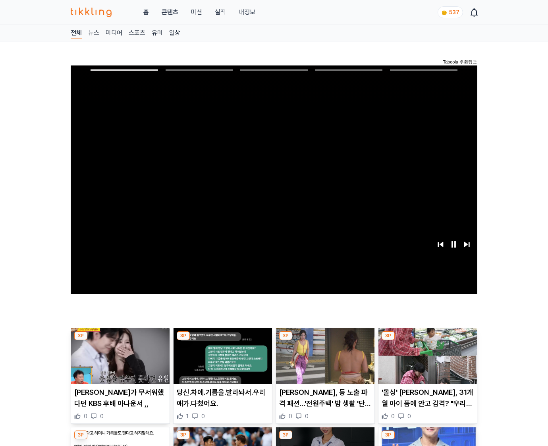
click at [427, 341] on img at bounding box center [428, 356] width 99 height 56
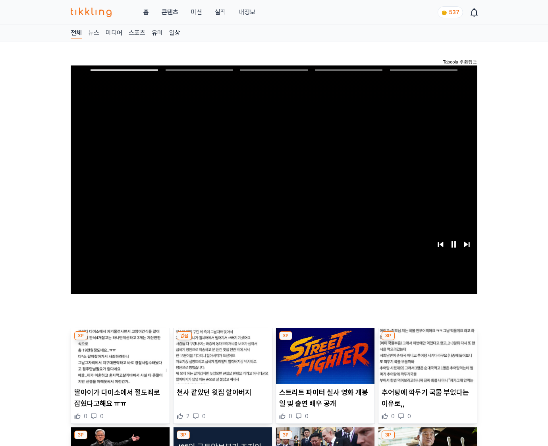
click at [427, 341] on img at bounding box center [428, 356] width 99 height 56
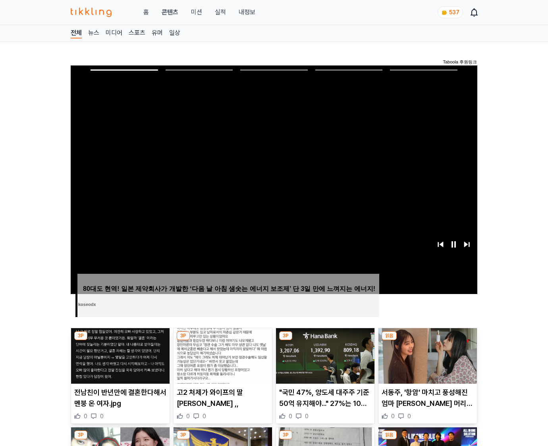
click at [427, 341] on img at bounding box center [428, 356] width 99 height 56
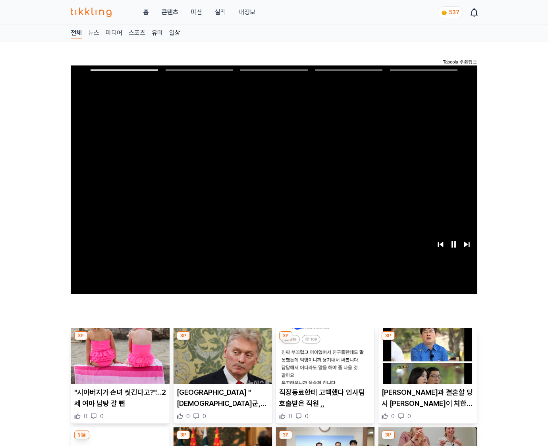
click at [427, 341] on img at bounding box center [428, 356] width 99 height 56
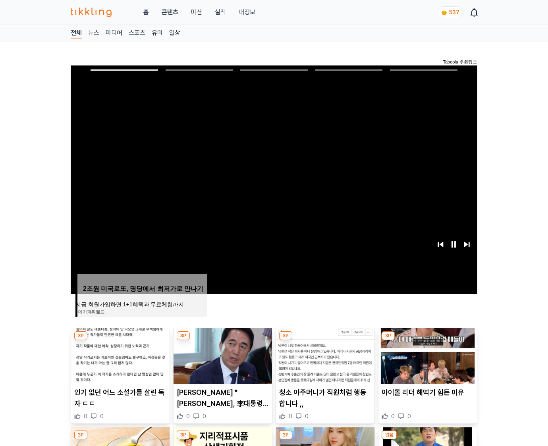
click at [427, 341] on img at bounding box center [428, 356] width 99 height 56
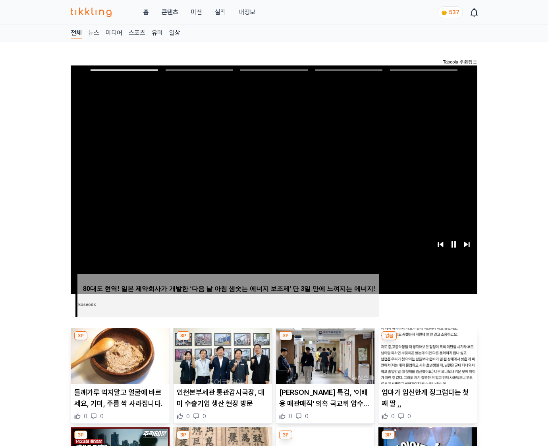
click at [427, 341] on img at bounding box center [428, 356] width 99 height 56
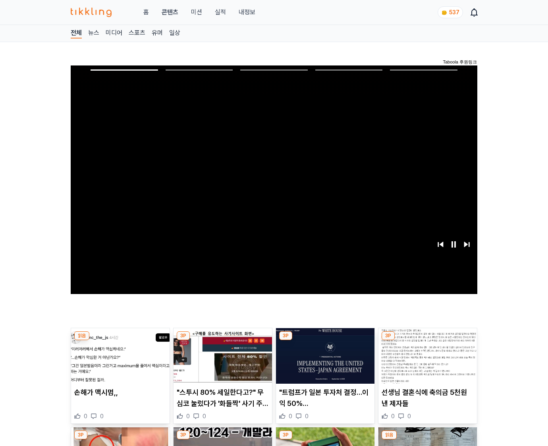
click at [427, 341] on img at bounding box center [428, 356] width 99 height 56
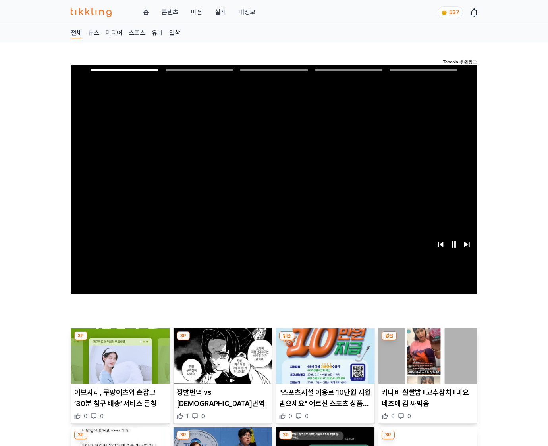
click at [427, 341] on img at bounding box center [428, 356] width 99 height 56
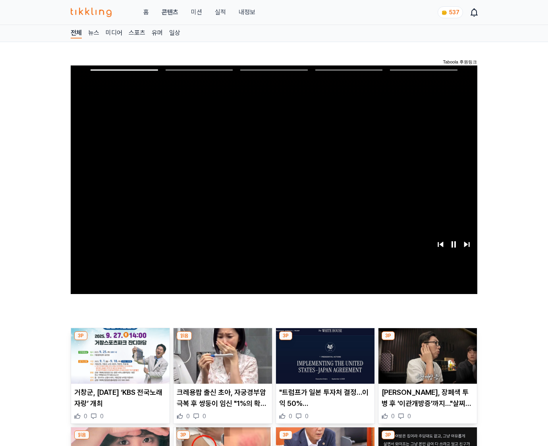
click at [427, 341] on img at bounding box center [428, 356] width 99 height 56
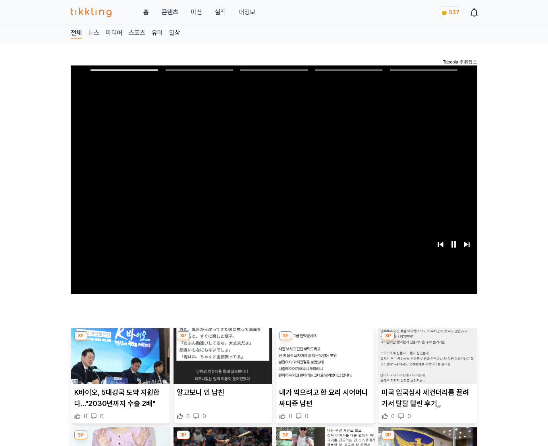
click at [427, 341] on img at bounding box center [428, 356] width 99 height 56
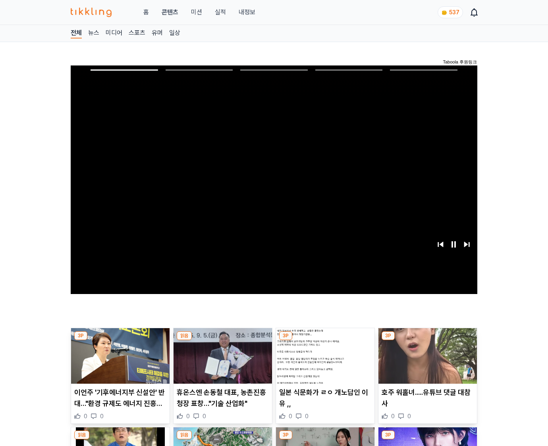
click at [427, 341] on img at bounding box center [428, 356] width 99 height 56
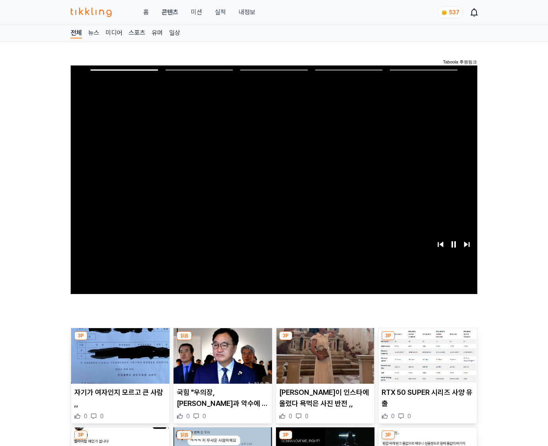
click at [427, 341] on img at bounding box center [428, 356] width 99 height 56
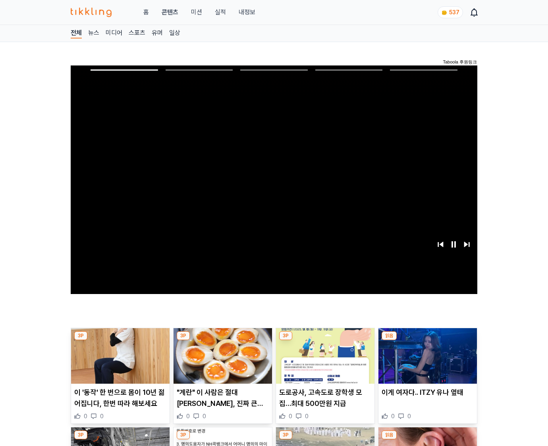
click at [427, 341] on img at bounding box center [428, 356] width 99 height 56
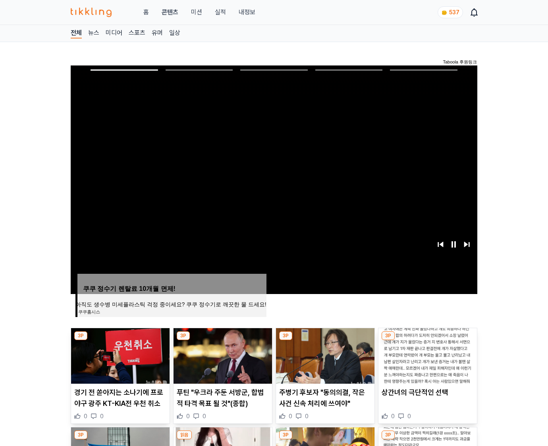
click at [427, 341] on img at bounding box center [428, 356] width 99 height 56
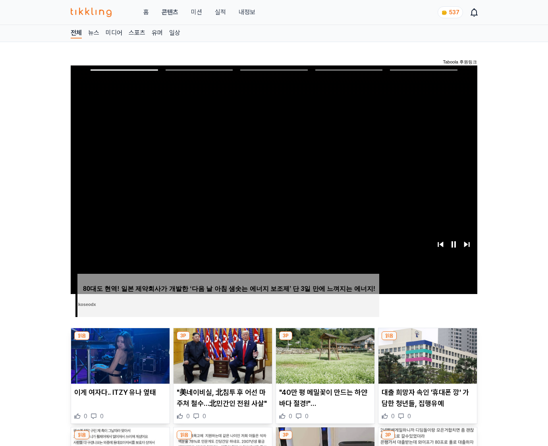
click at [427, 341] on img at bounding box center [428, 356] width 99 height 56
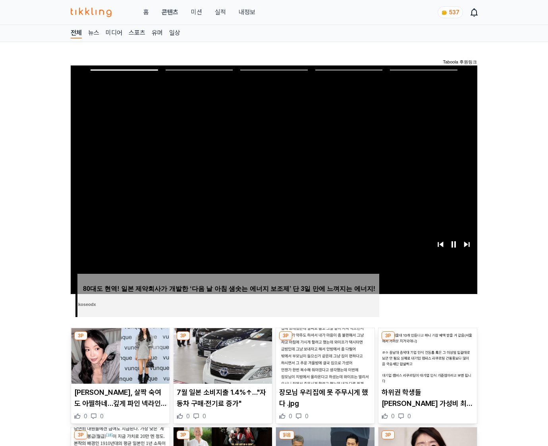
click at [427, 341] on img at bounding box center [428, 356] width 99 height 56
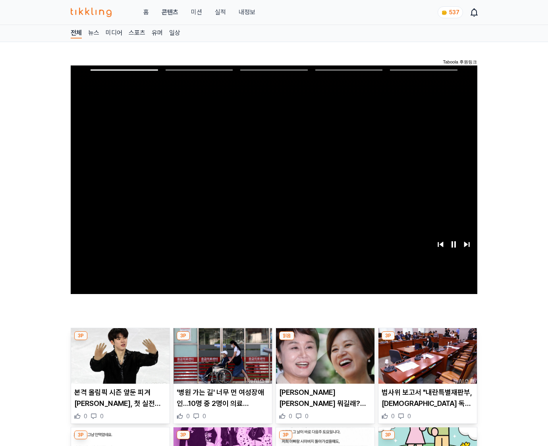
click at [427, 341] on img at bounding box center [428, 356] width 99 height 56
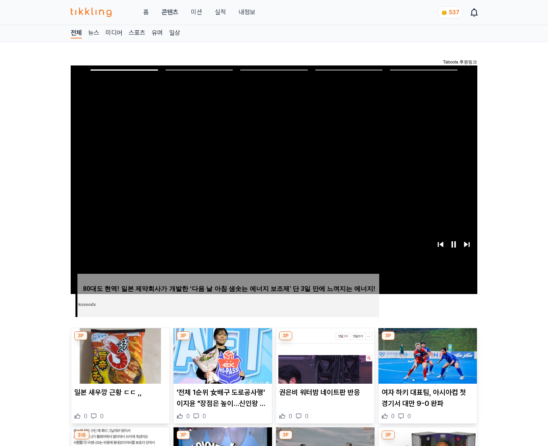
click at [427, 341] on img at bounding box center [428, 356] width 99 height 56
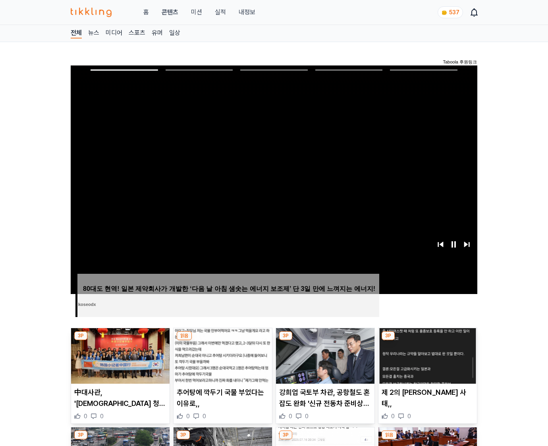
click at [427, 341] on img at bounding box center [428, 356] width 99 height 56
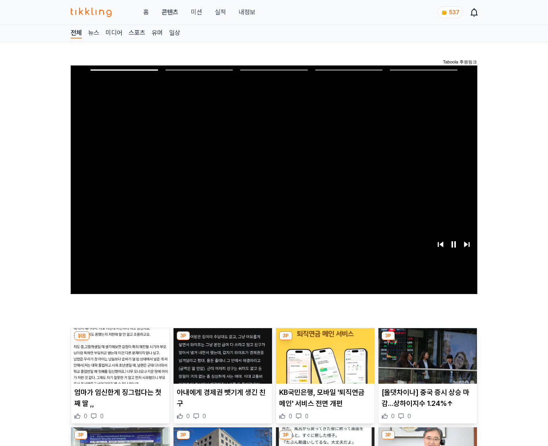
click at [427, 341] on img at bounding box center [428, 356] width 99 height 56
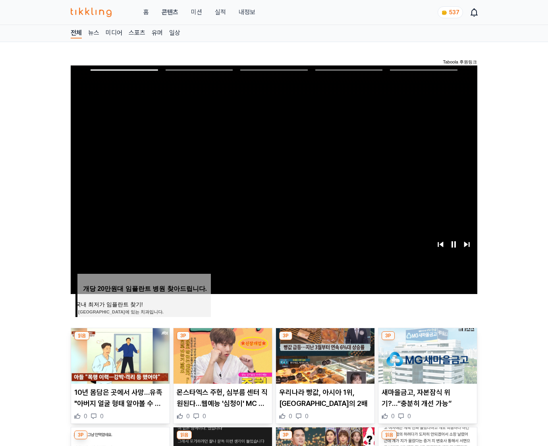
click at [427, 341] on img at bounding box center [428, 356] width 99 height 56
